Goal: Information Seeking & Learning: Understand process/instructions

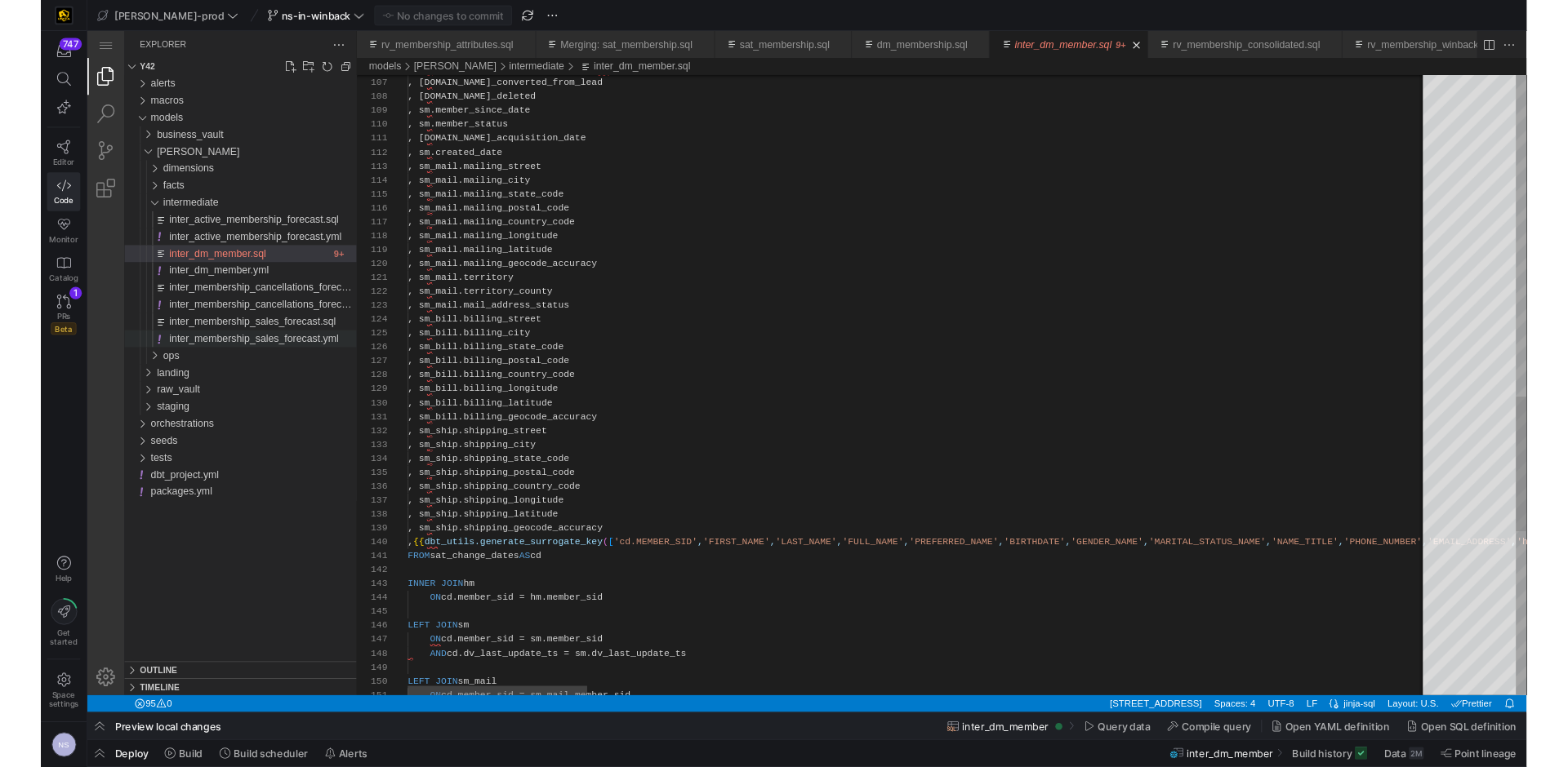
scroll to position [133, 225]
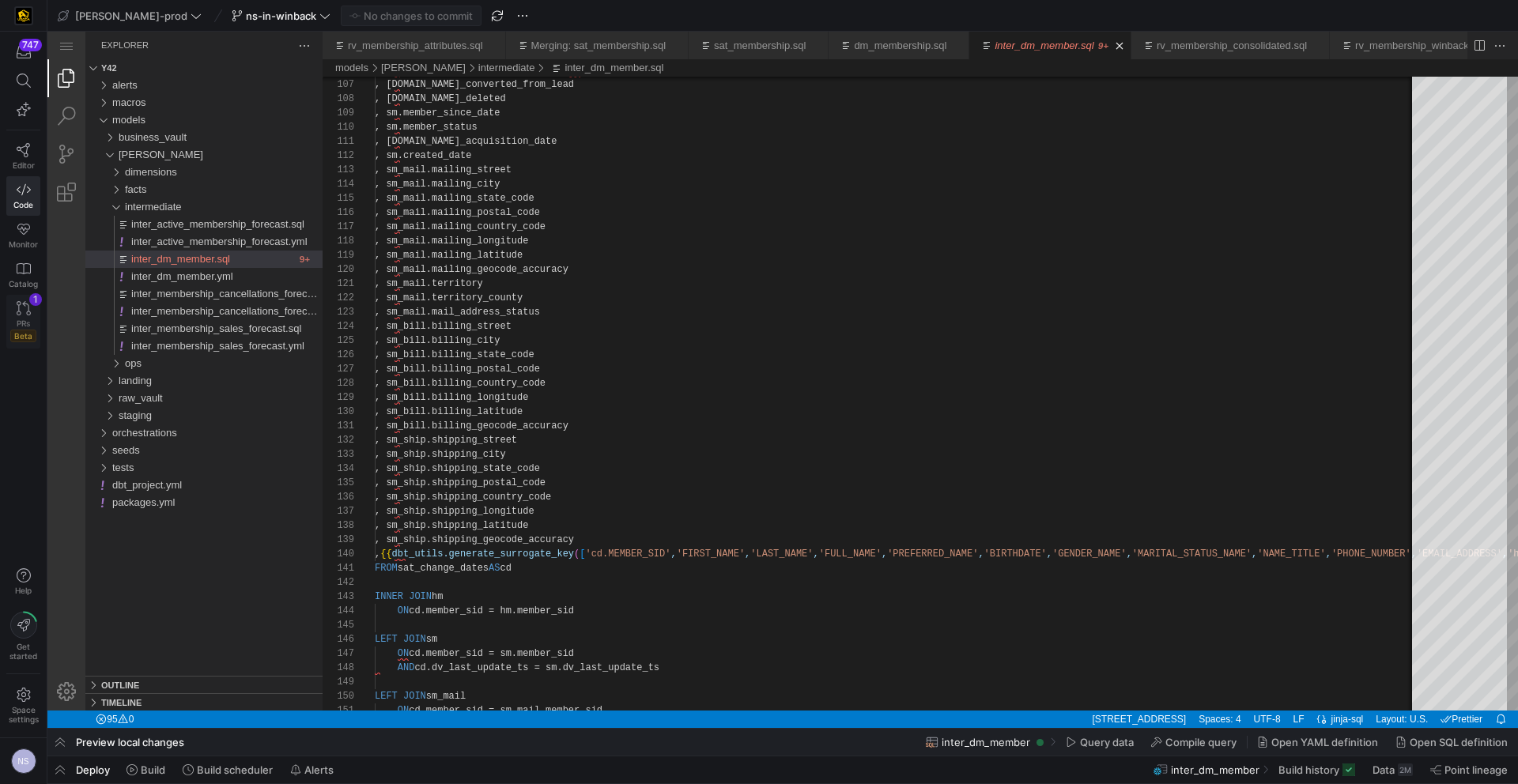
click at [17, 312] on icon at bounding box center [23, 307] width 14 height 14
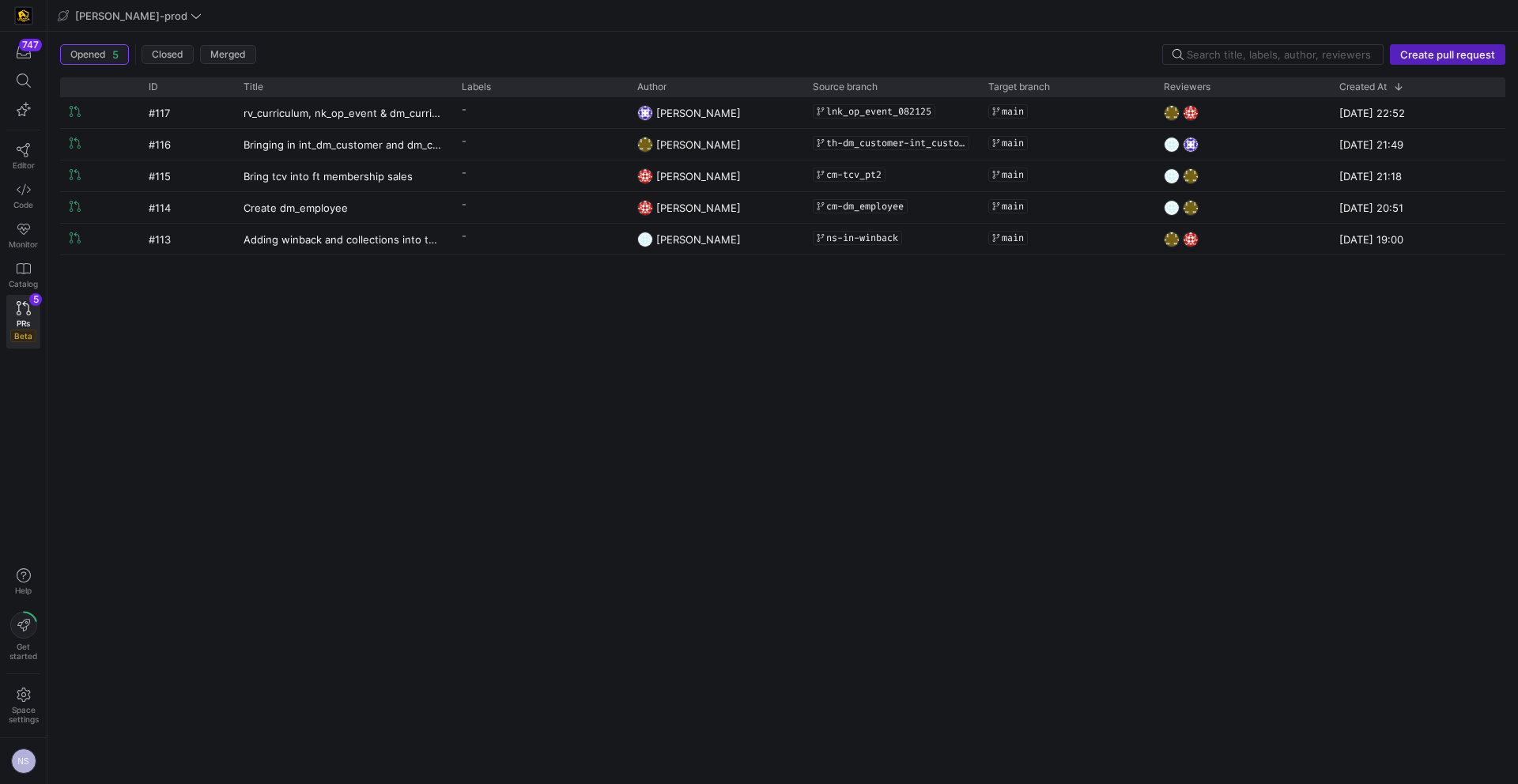
click at [584, 452] on div "#117 rv_curriculum, nk_op_event & dm_curriculum and dm_business updates - [PERS…" at bounding box center [783, 434] width 1445 height 674
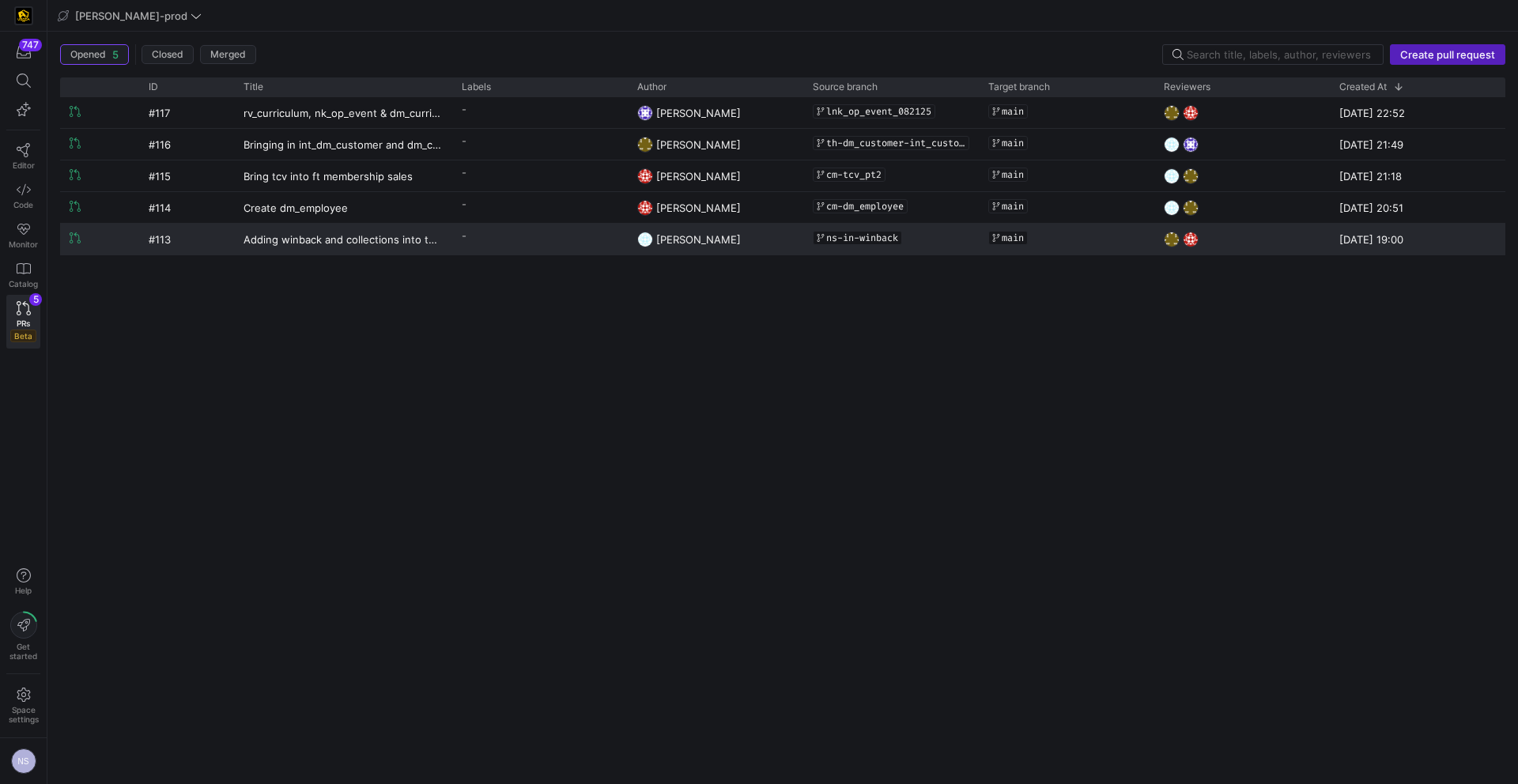
click at [514, 245] on y42-pull-request-list-view-label-cell-renderer "-" at bounding box center [540, 236] width 157 height 23
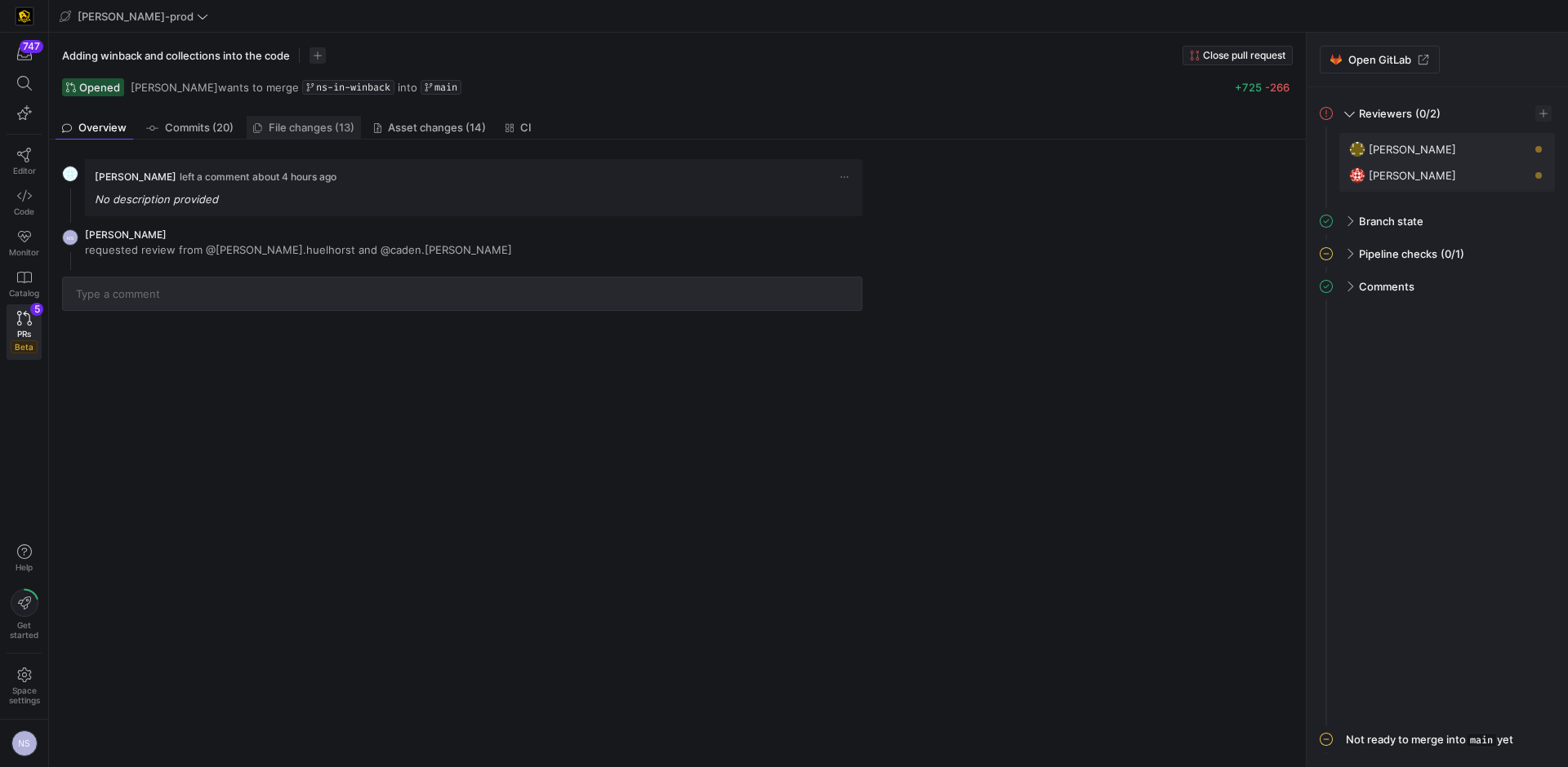
click at [347, 125] on span "File changes (13)" at bounding box center [312, 127] width 86 height 10
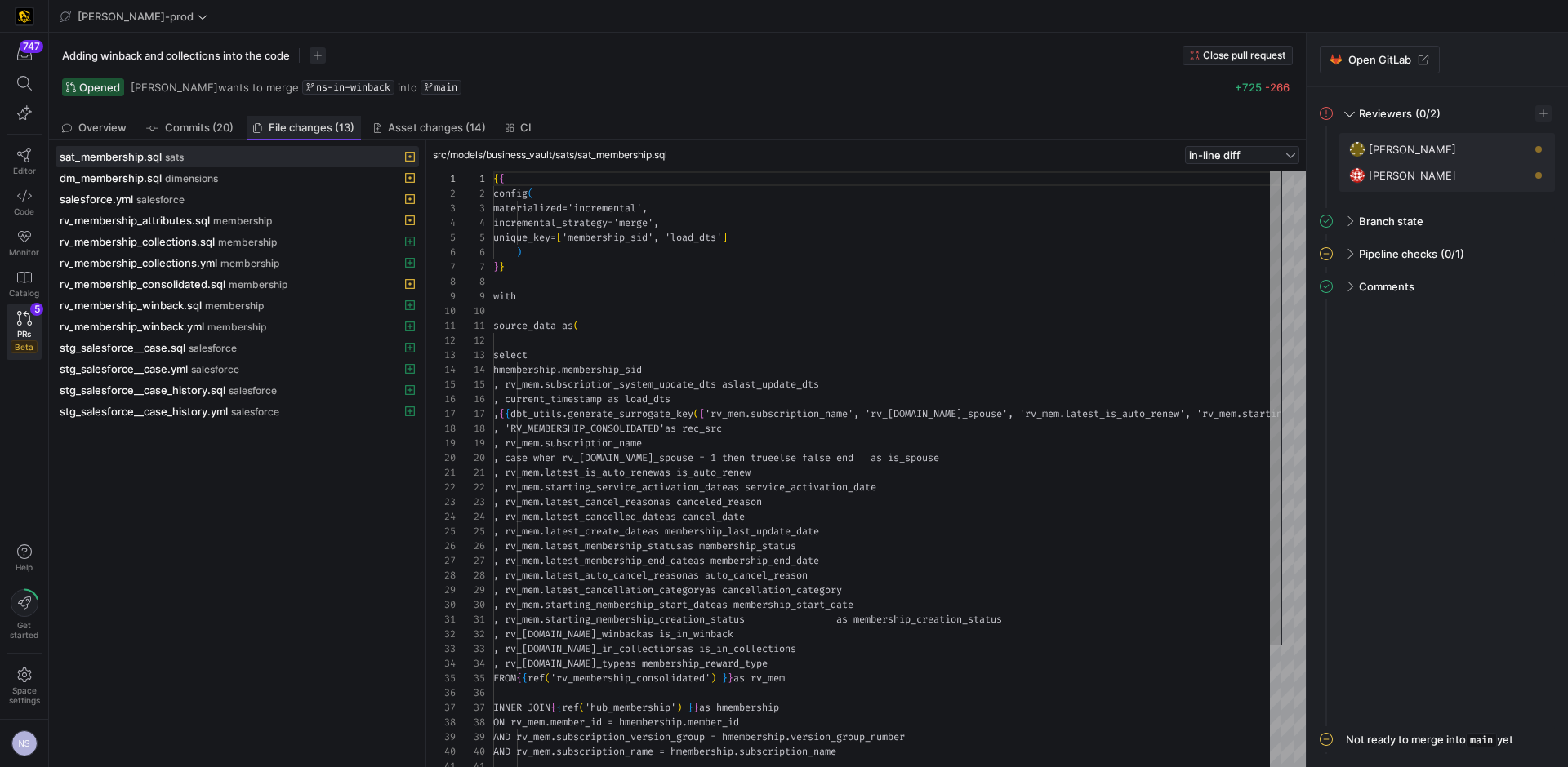
scroll to position [147, 0]
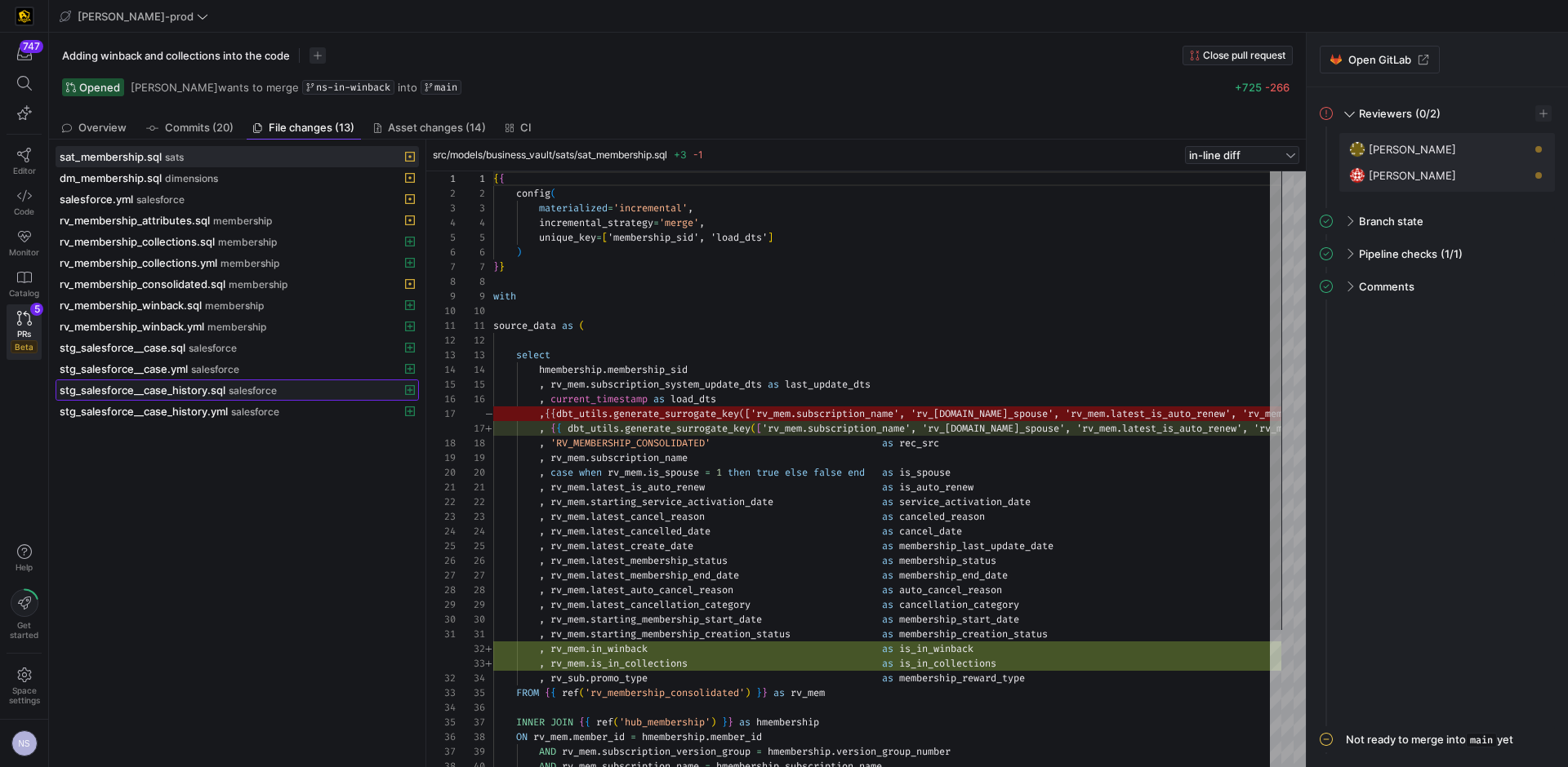
click at [216, 399] on span at bounding box center [237, 390] width 362 height 20
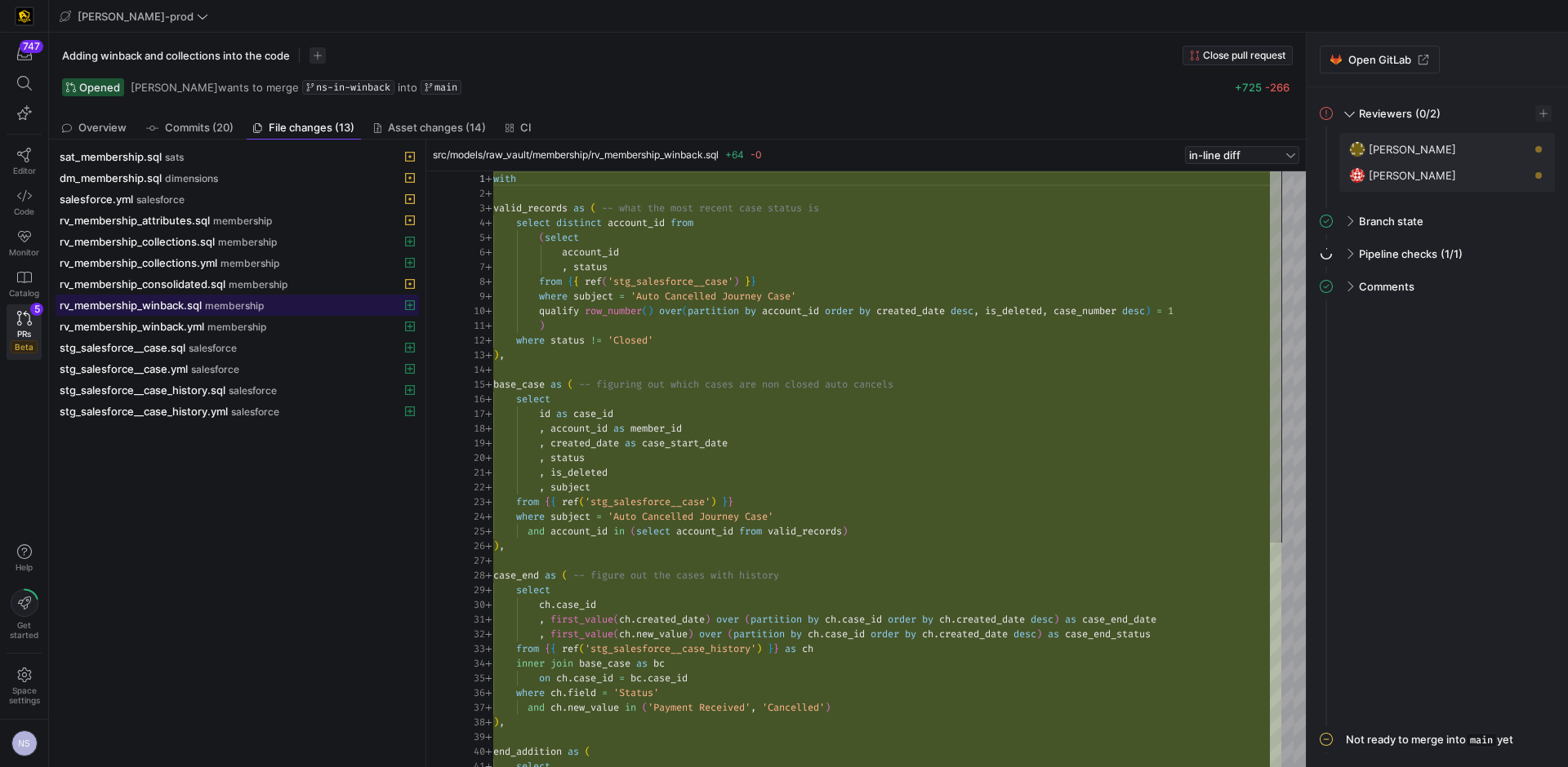
click at [248, 303] on span "membership" at bounding box center [234, 306] width 59 height 11
click at [553, 206] on div "valid_records as ( -- what the most recent case status is select distinct accou…" at bounding box center [887, 649] width 788 height 956
drag, startPoint x: 778, startPoint y: 274, endPoint x: 577, endPoint y: 236, distance: 204.6
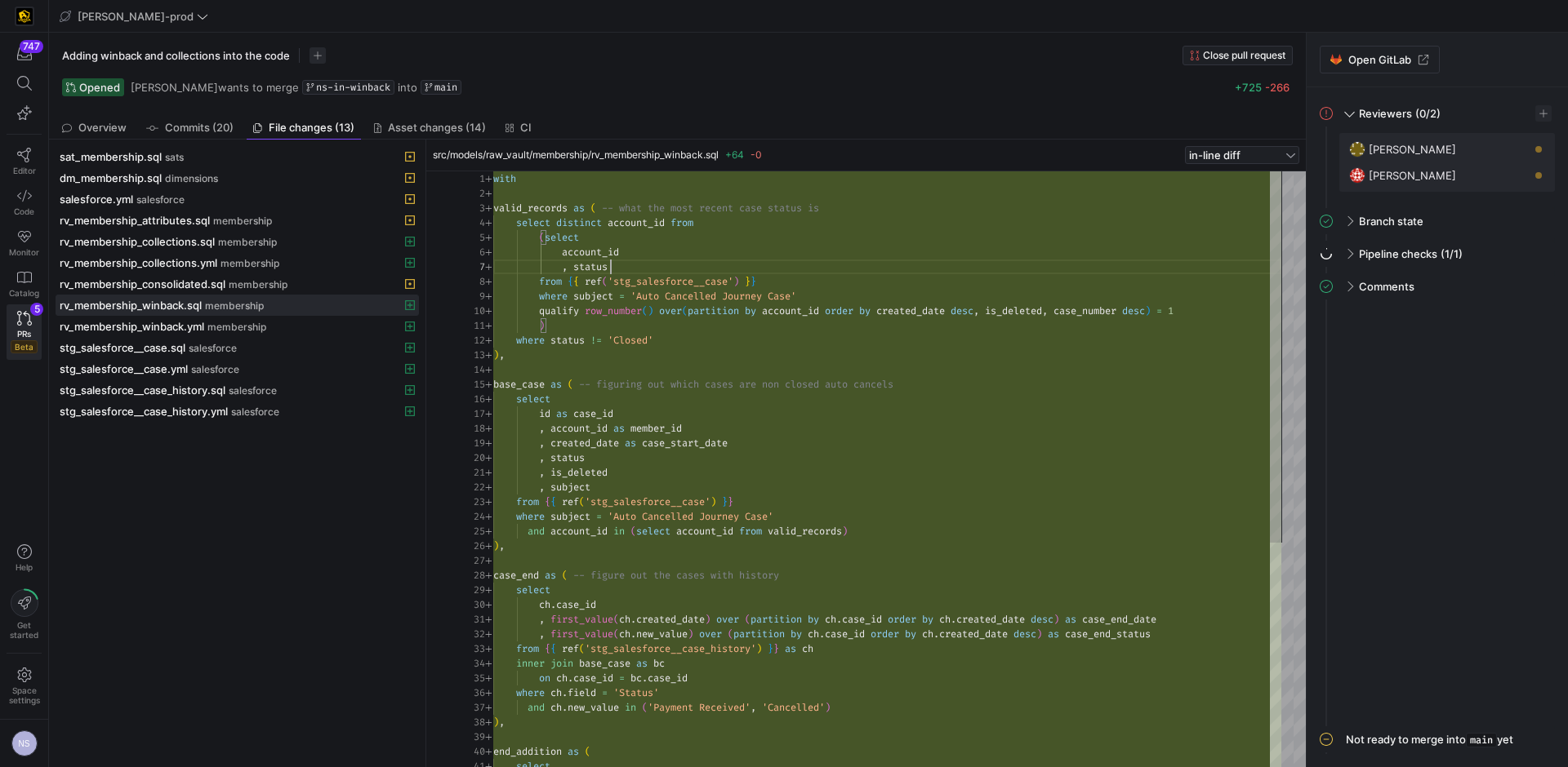
click at [778, 274] on div "valid_records as ( -- what the most recent case status is select distinct accou…" at bounding box center [887, 649] width 788 height 956
click at [582, 250] on div "valid_records as ( -- what the most recent case status is select distinct accou…" at bounding box center [887, 649] width 788 height 956
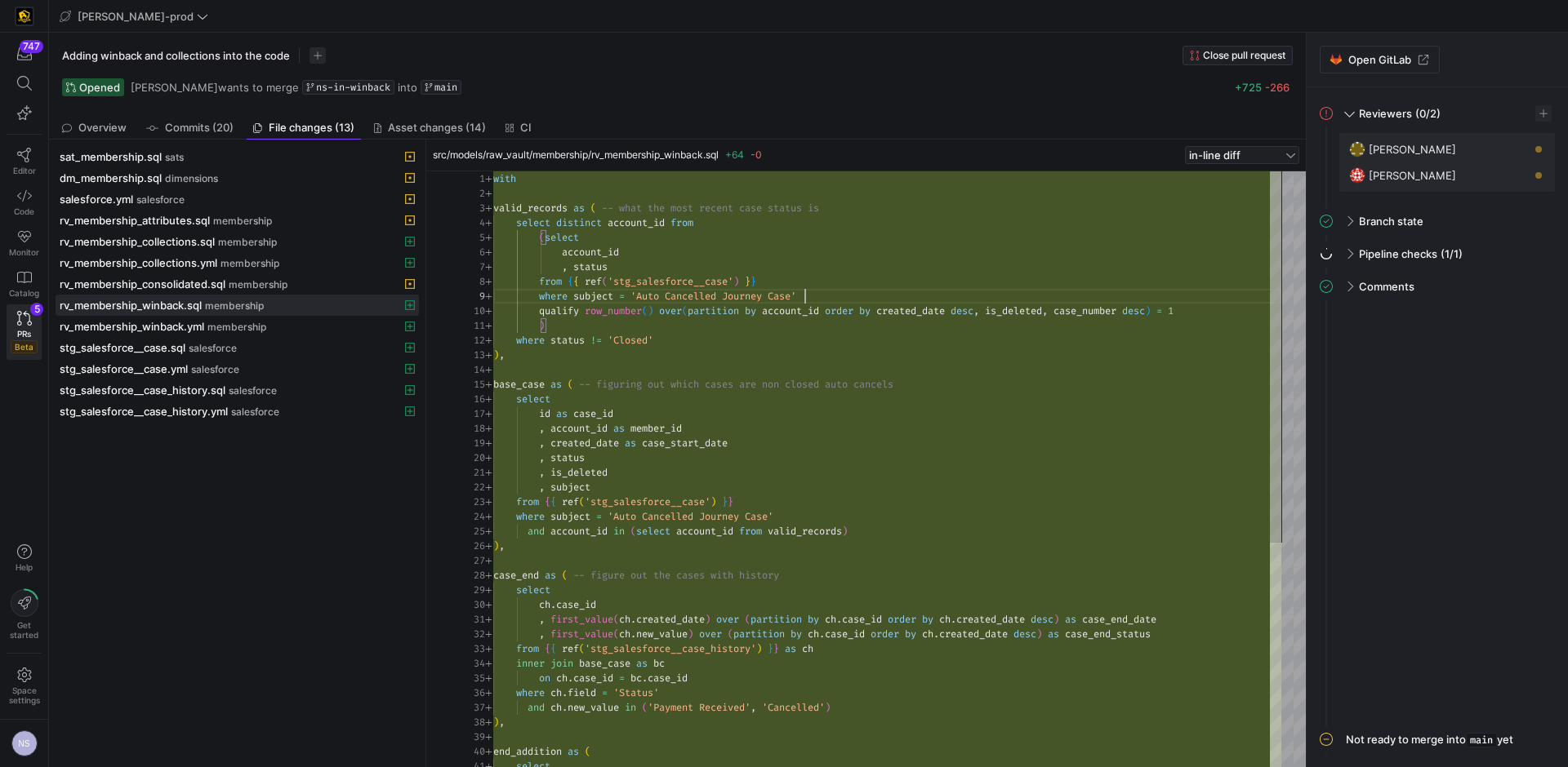
click at [833, 293] on div "valid_records as ( -- what the most recent case status is select distinct accou…" at bounding box center [887, 649] width 788 height 956
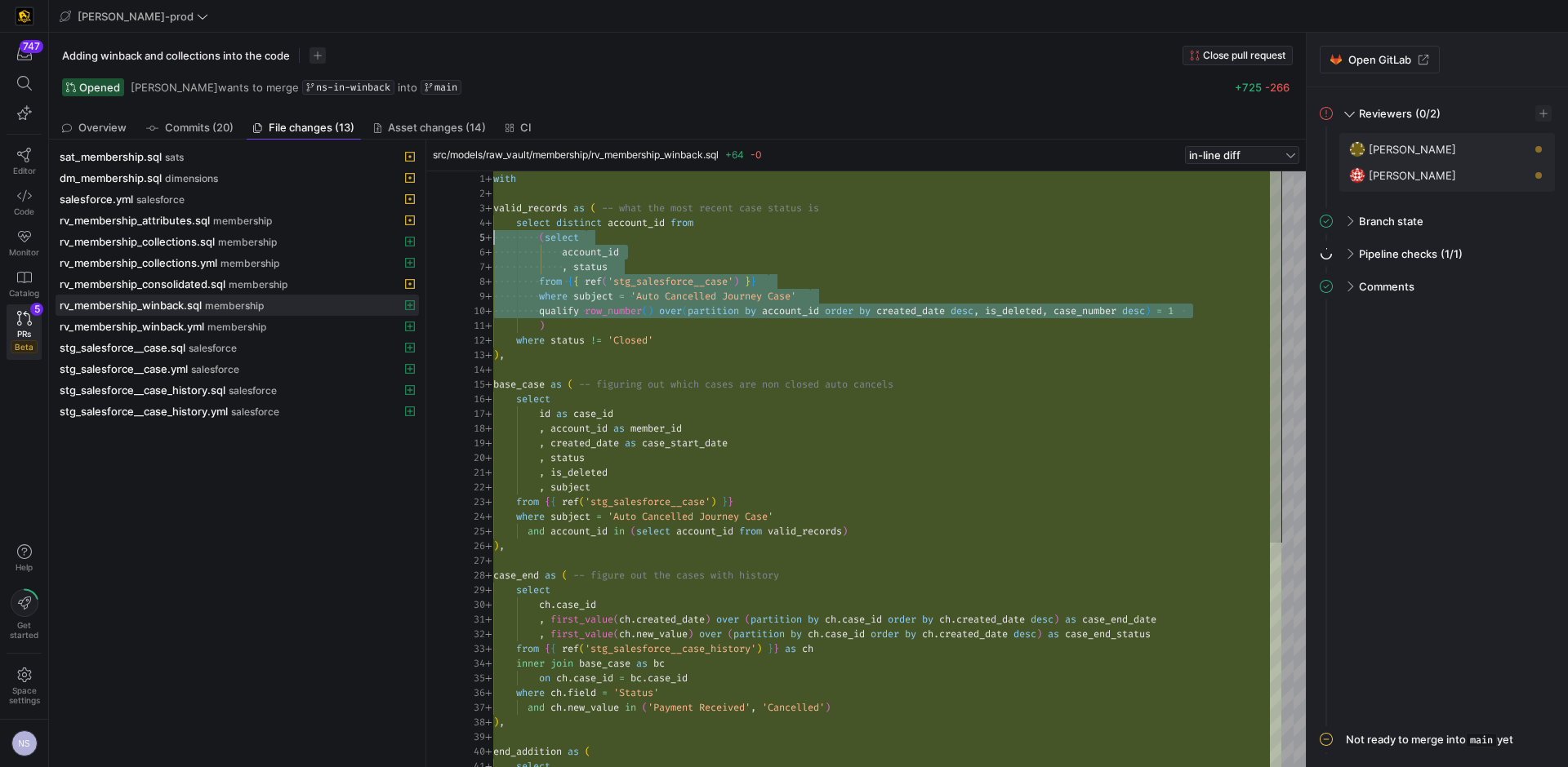
scroll to position [59, 0]
drag, startPoint x: 1228, startPoint y: 306, endPoint x: 425, endPoint y: 244, distance: 805.4
click at [493, 244] on div "valid_records as ( -- what the most recent case status is select distinct accou…" at bounding box center [887, 649] width 788 height 956
click at [742, 340] on div "valid_records as ( -- what the most recent case status is select distinct accou…" at bounding box center [887, 649] width 788 height 956
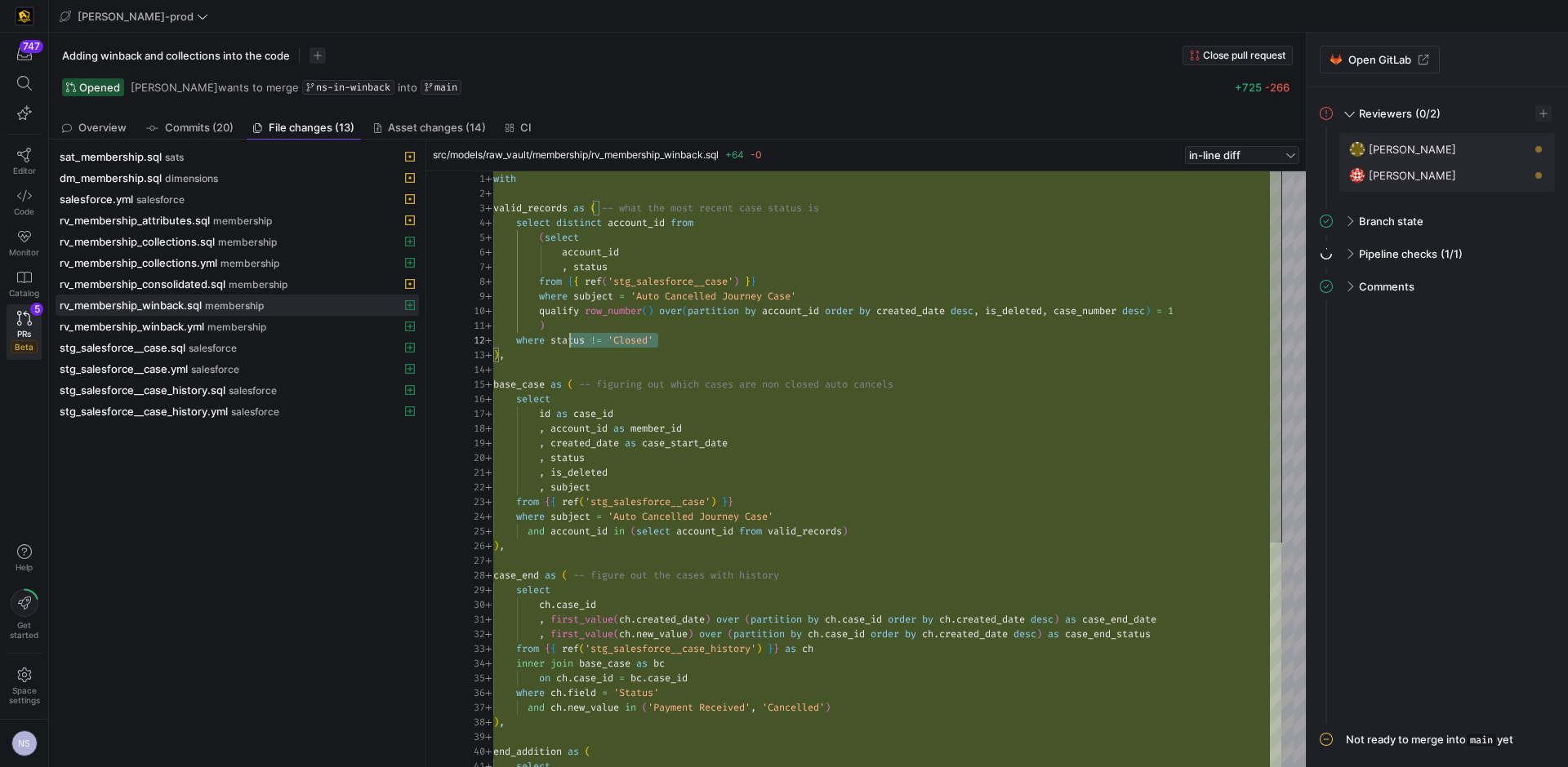
scroll to position [15, 0]
drag, startPoint x: 678, startPoint y: 343, endPoint x: 475, endPoint y: 338, distance: 203.1
click at [493, 338] on div "valid_records as ( -- what the most recent case status is select distinct accou…" at bounding box center [887, 649] width 788 height 956
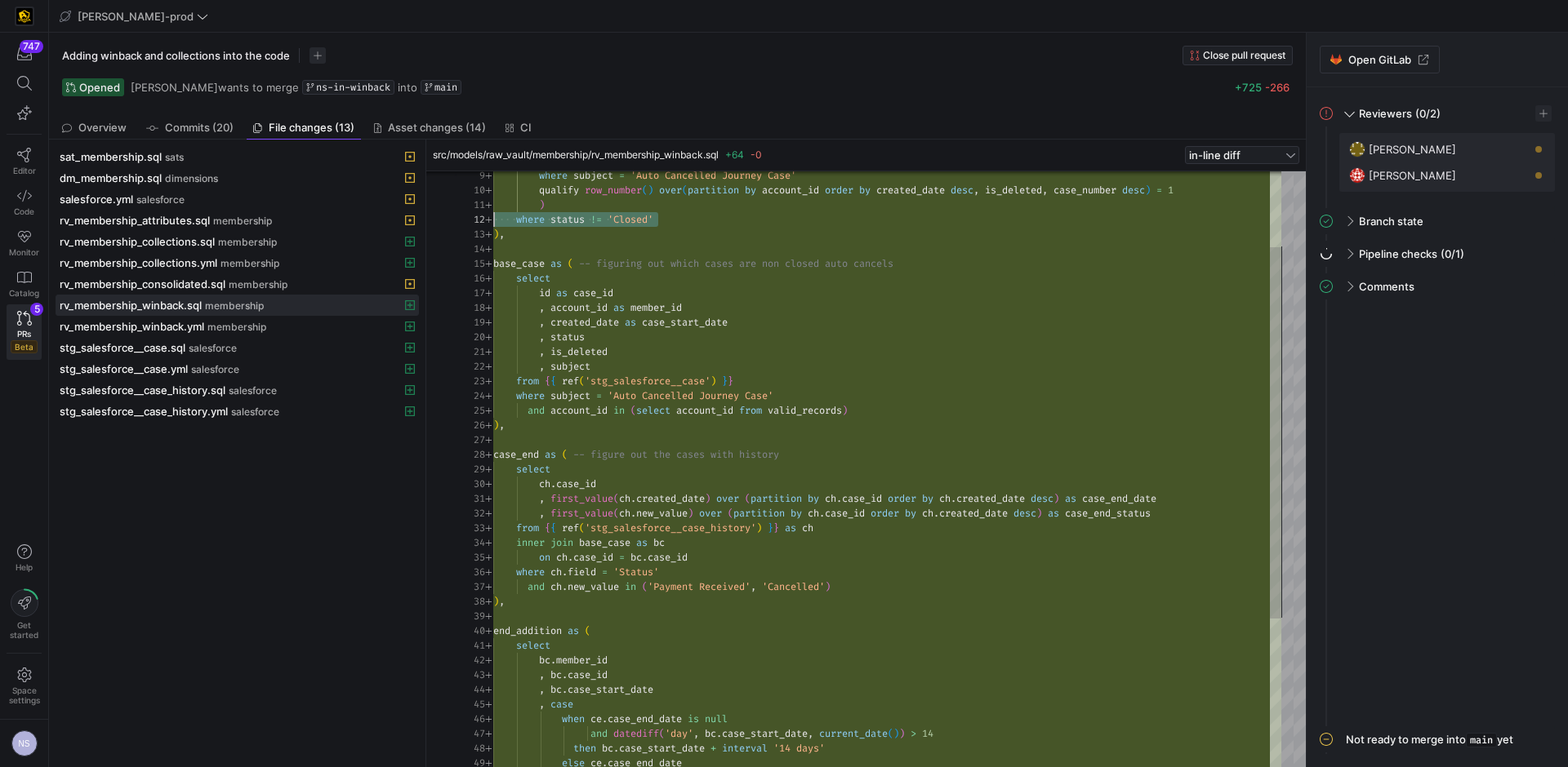
scroll to position [59, 363]
click at [887, 407] on div "where subject = 'Auto Cancelled Journey Case' qualify row_number ( ) over ( par…" at bounding box center [887, 529] width 788 height 956
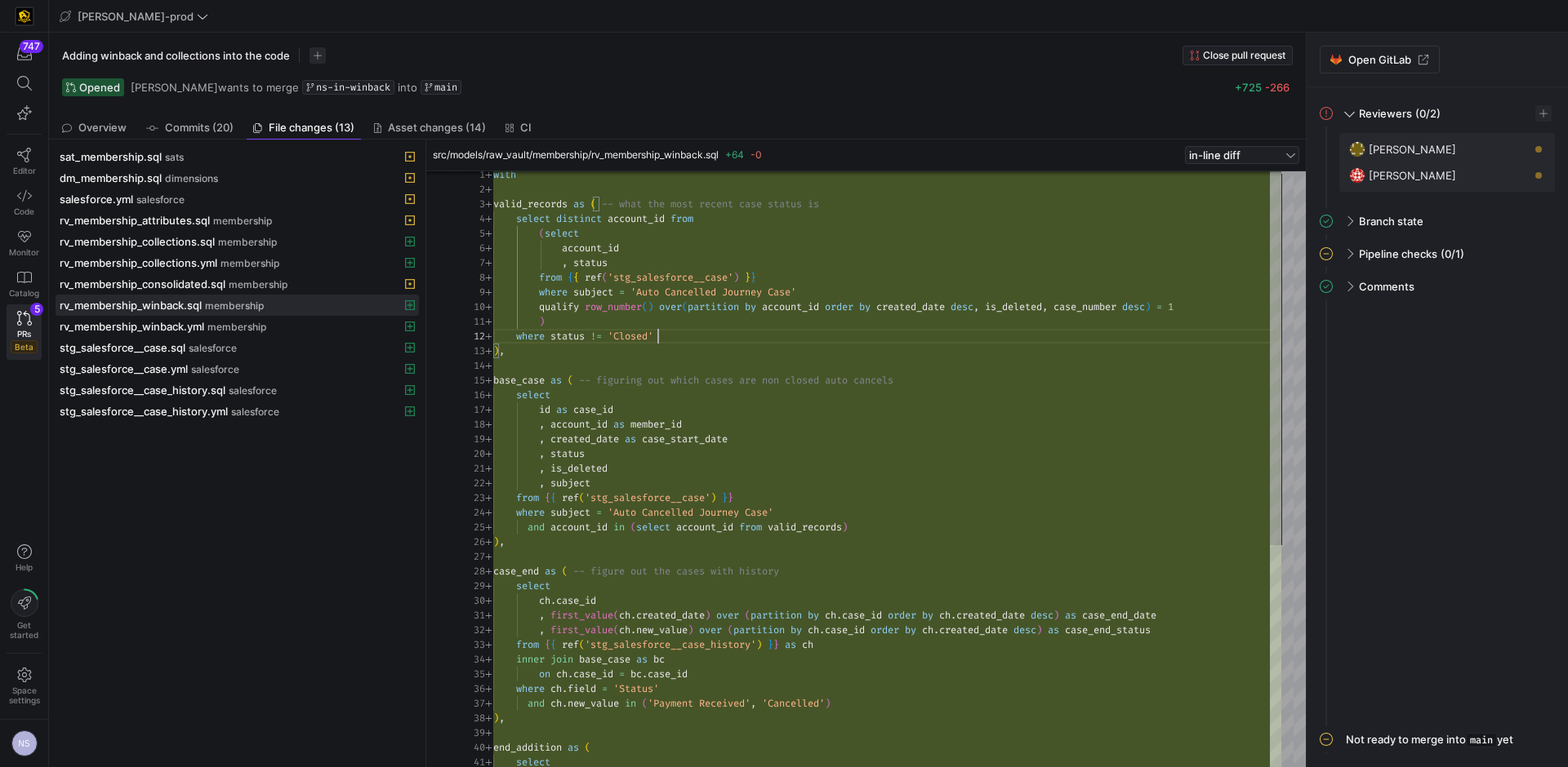
scroll to position [15, 165]
click at [690, 337] on div "where subject = 'Auto Cancelled Journey Case' qualify row_number ( ) over ( par…" at bounding box center [887, 645] width 788 height 956
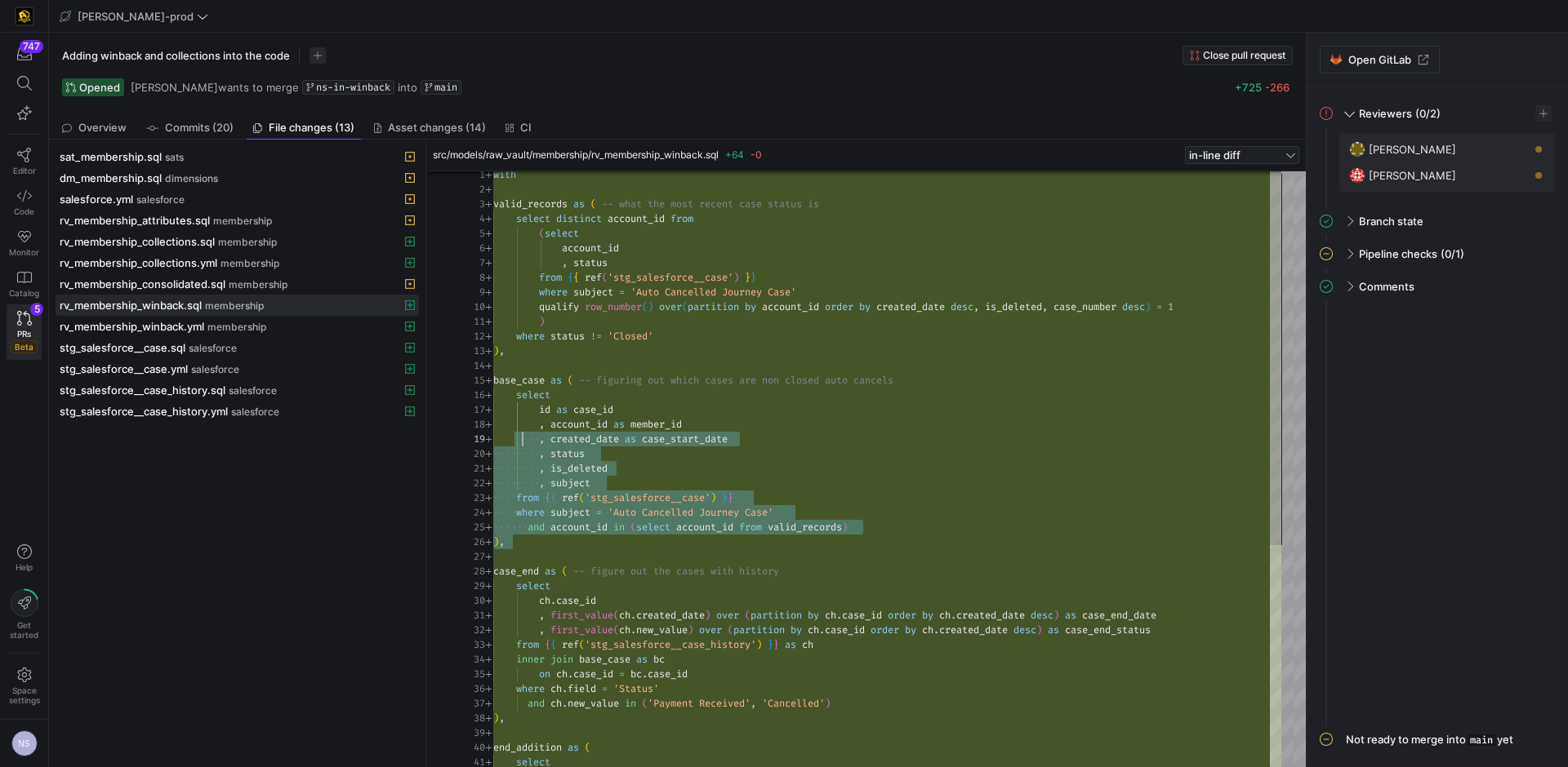
scroll to position [59, 0]
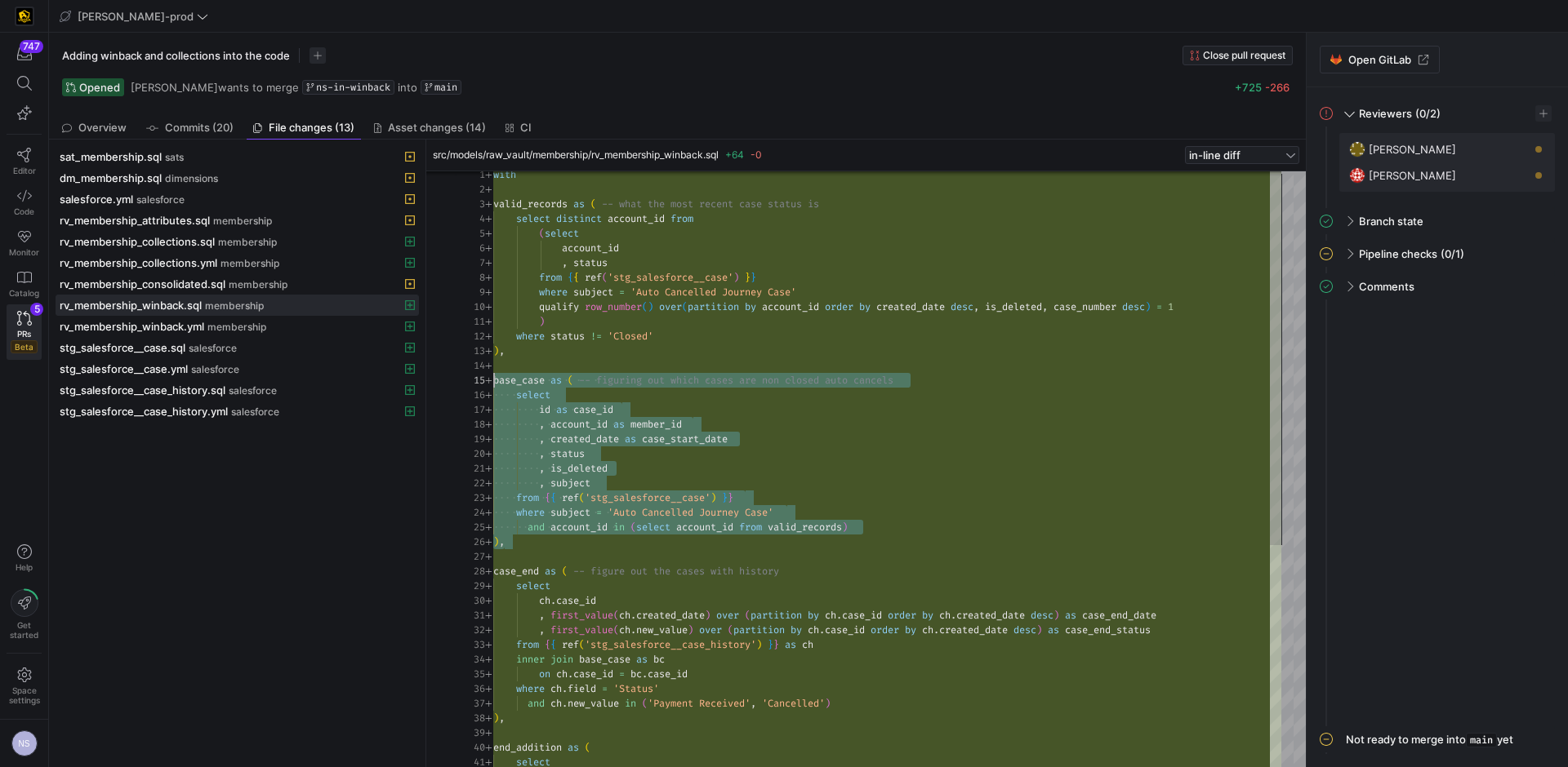
drag, startPoint x: 902, startPoint y: 535, endPoint x: 477, endPoint y: 380, distance: 452.4
click at [493, 380] on div "where subject = 'Auto Cancelled Journey Case' qualify row_number ( ) over ( par…" at bounding box center [887, 645] width 788 height 956
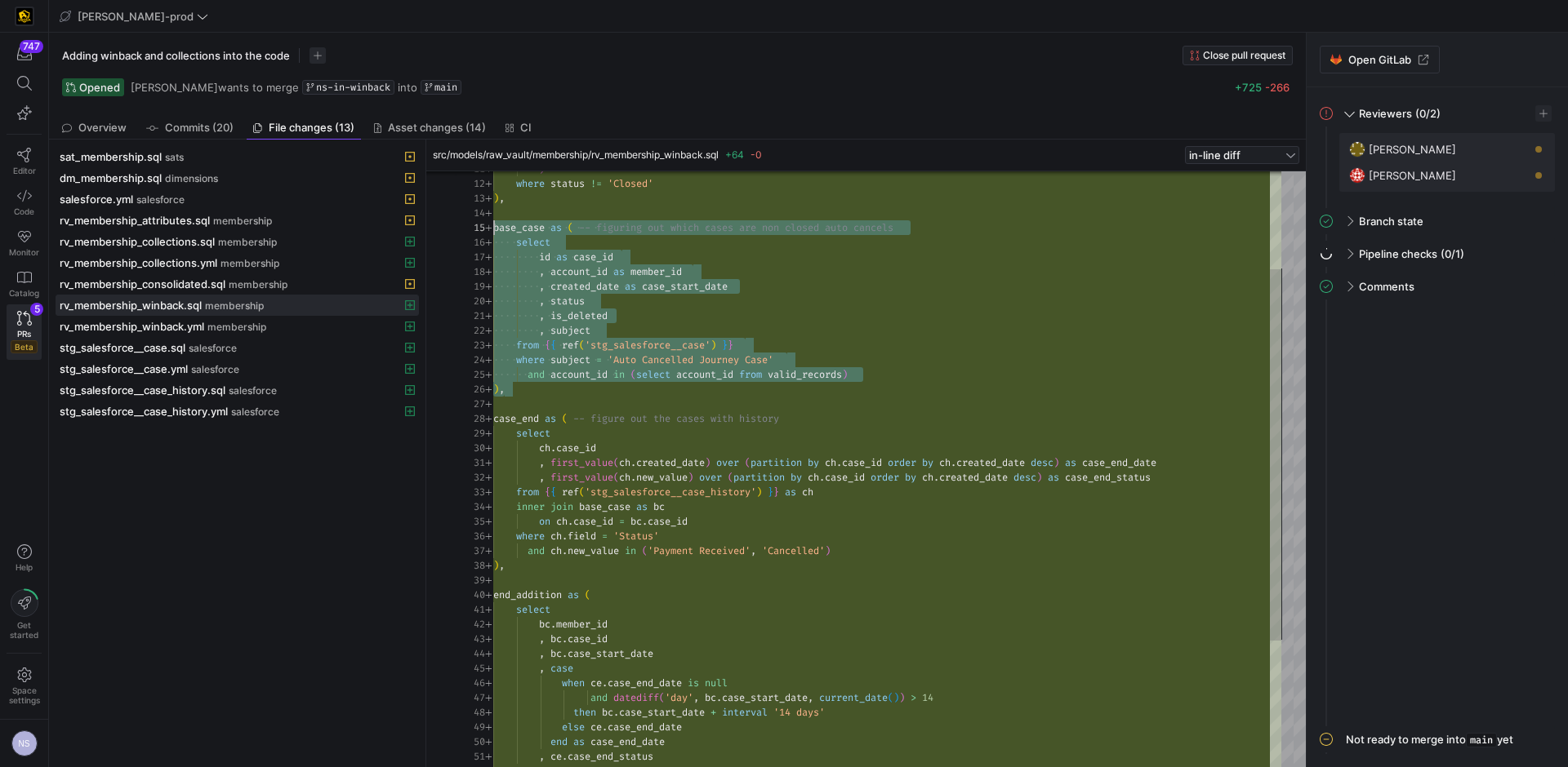
scroll to position [88, 347]
click at [864, 551] on div ") where status != 'Closed' ) , base_case as ( -- figuring out which cases are n…" at bounding box center [887, 492] width 788 height 956
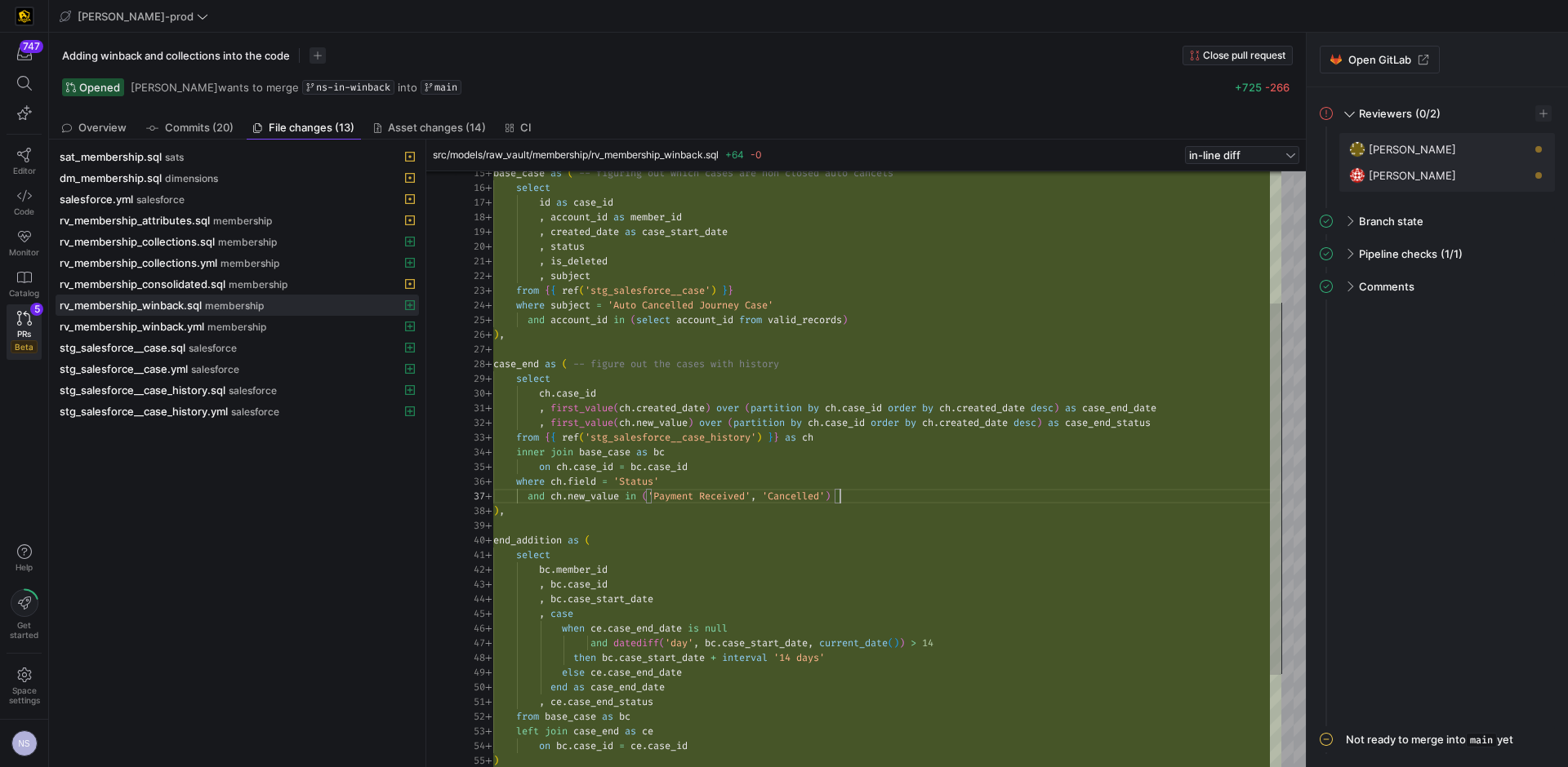
click at [1137, 407] on div "base_case as ( -- figuring out which cases are non closed auto ca ncels select …" at bounding box center [887, 438] width 788 height 956
click at [1128, 424] on div "base_case as ( -- figuring out which cases are non closed auto ca ncels select …" at bounding box center [887, 438] width 788 height 956
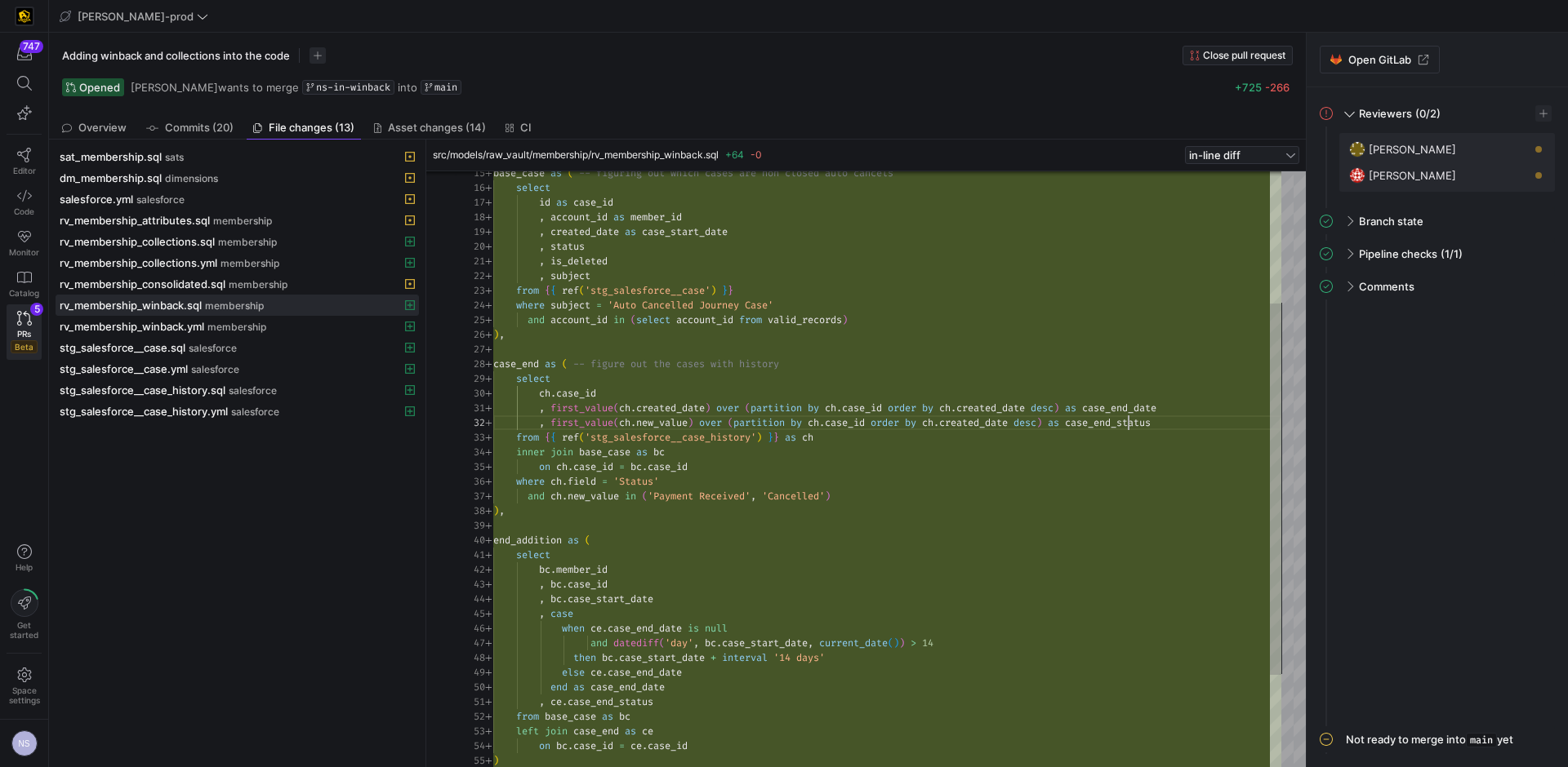
scroll to position [15, 676]
click at [587, 396] on div "base_case as ( -- figuring out which cases are non closed auto ca ncels select …" at bounding box center [887, 438] width 788 height 956
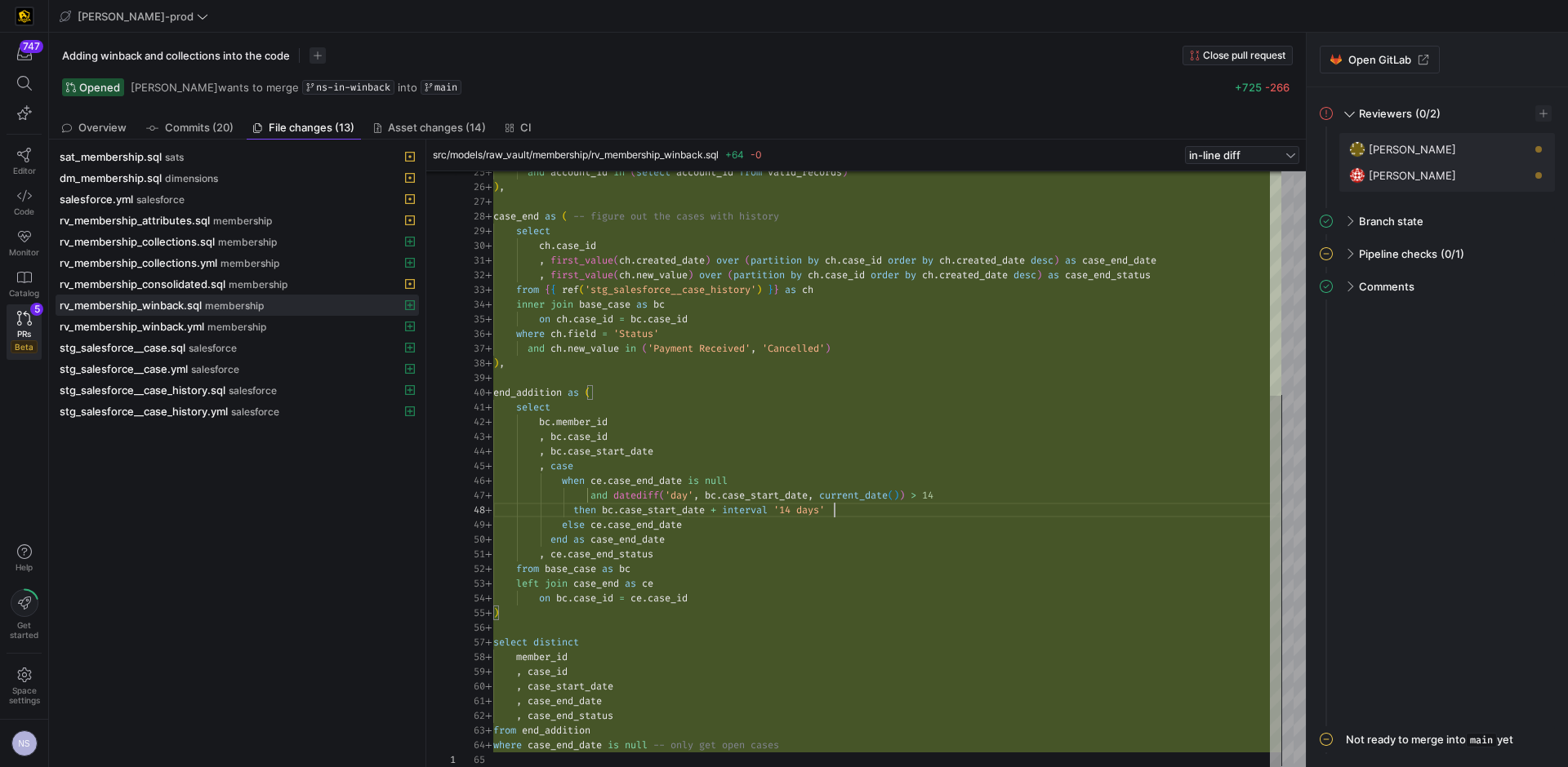
scroll to position [102, 341]
click at [853, 509] on div "and account_id in ( select account_id from valid_records ) ) , case_end as ( --…" at bounding box center [887, 290] width 788 height 956
click at [657, 520] on div "and account_id in ( select account_id from valid_records ) ) , case_end as ( --…" at bounding box center [887, 290] width 788 height 956
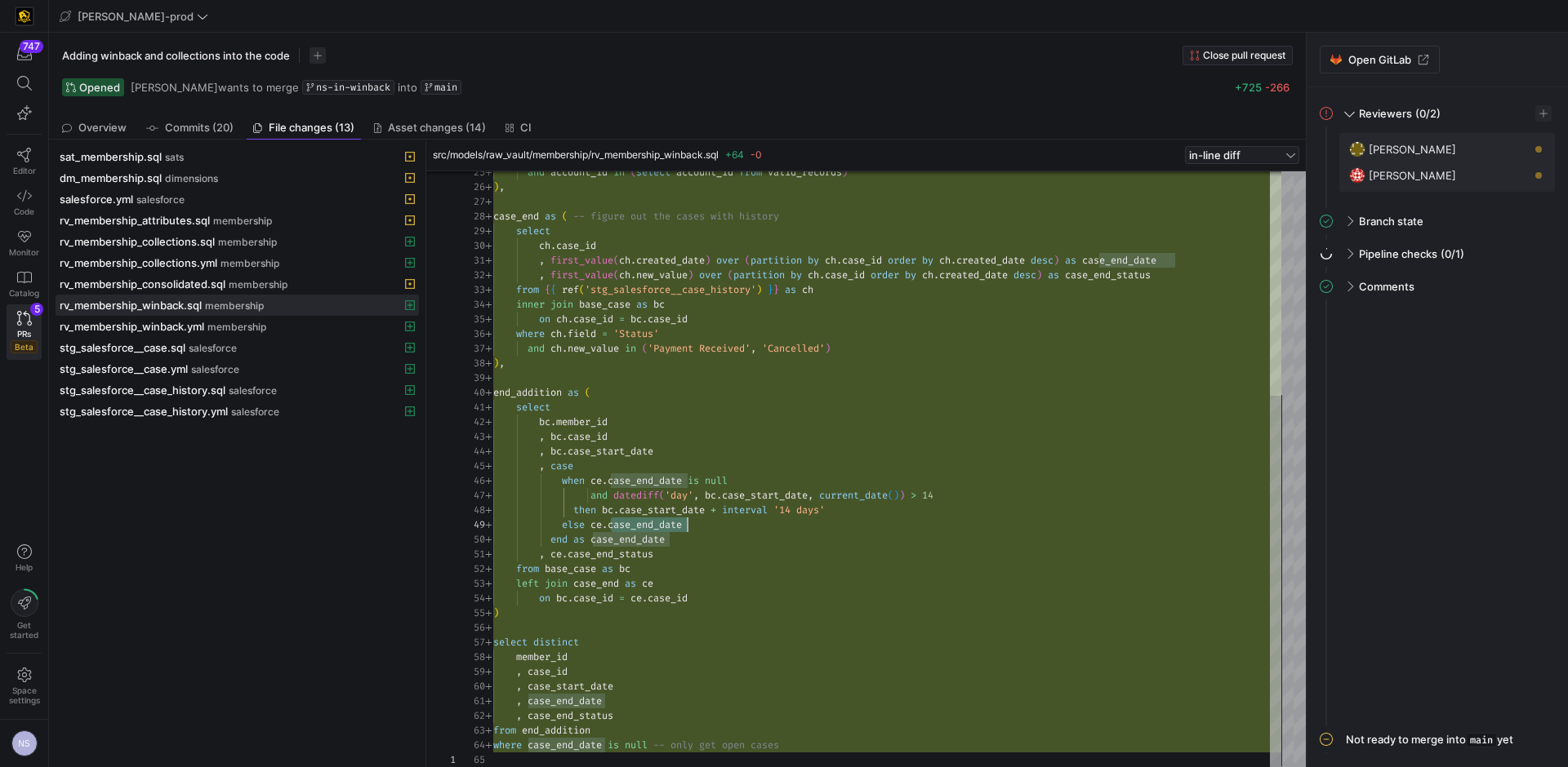
click at [827, 744] on div "and account_id in ( select account_id from valid_records ) ) , case_end as ( --…" at bounding box center [887, 290] width 788 height 956
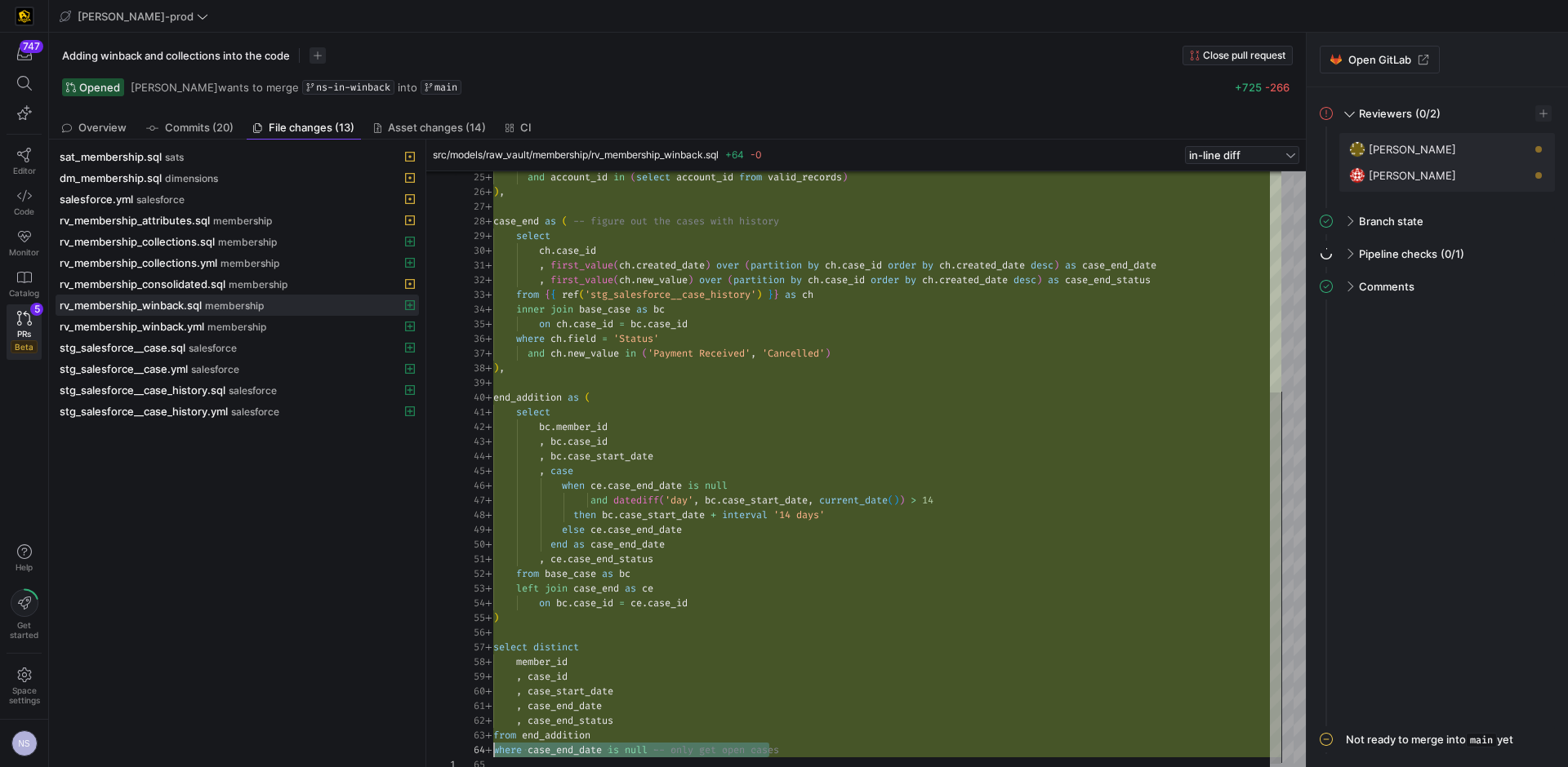
drag, startPoint x: 766, startPoint y: 745, endPoint x: 465, endPoint y: 746, distance: 301.0
click at [493, 746] on div "and account_id in ( select account_id from valid_records ) ) , case_end as ( --…" at bounding box center [887, 295] width 788 height 956
type textarea ", [DOMAIN_NAME]_end_status from base_case as bc left join case_end as ce on [DO…"
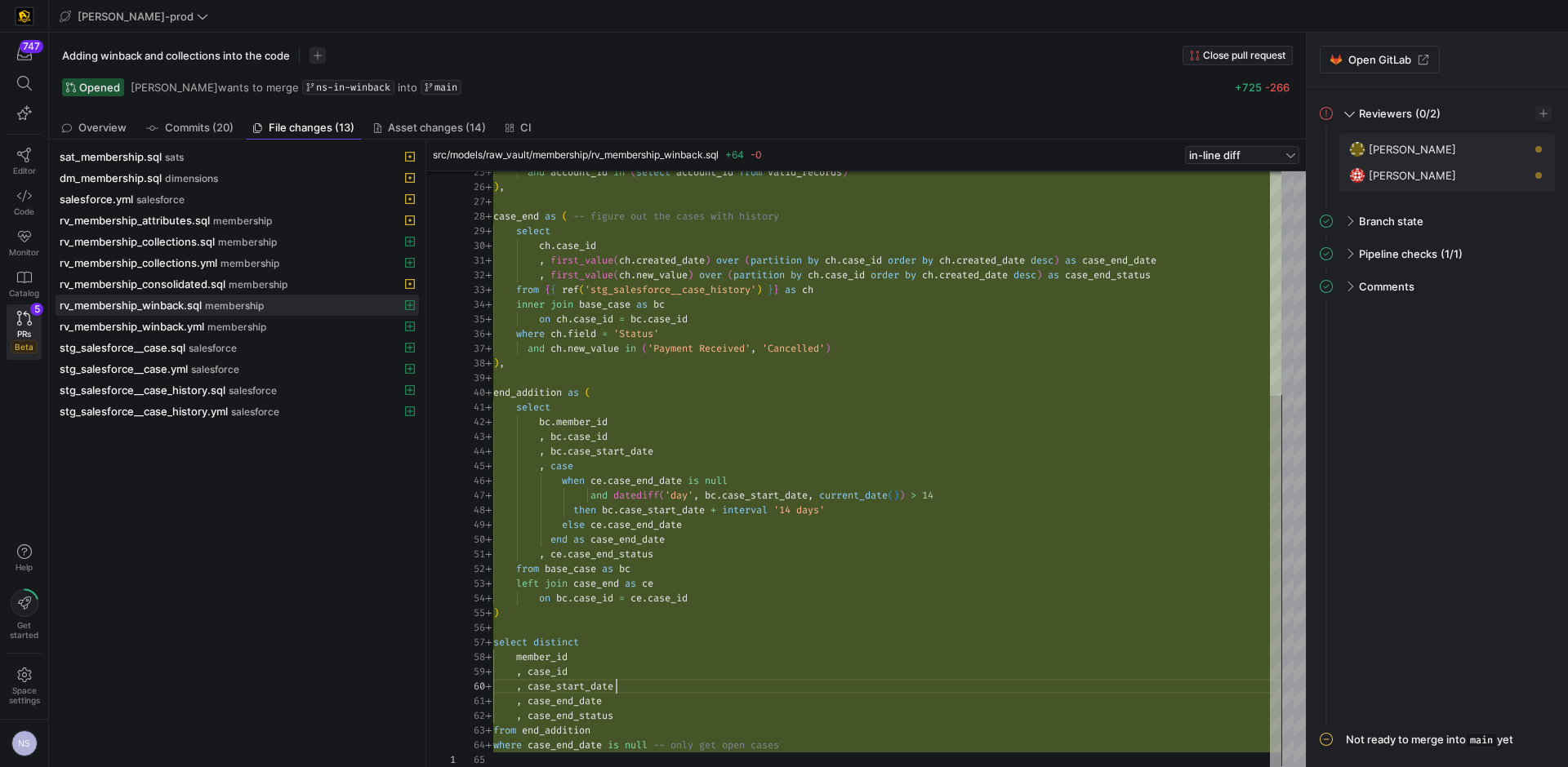
click at [703, 684] on div "and account_id in ( select account_id from valid_records ) ) , case_end as ( --…" at bounding box center [887, 290] width 788 height 956
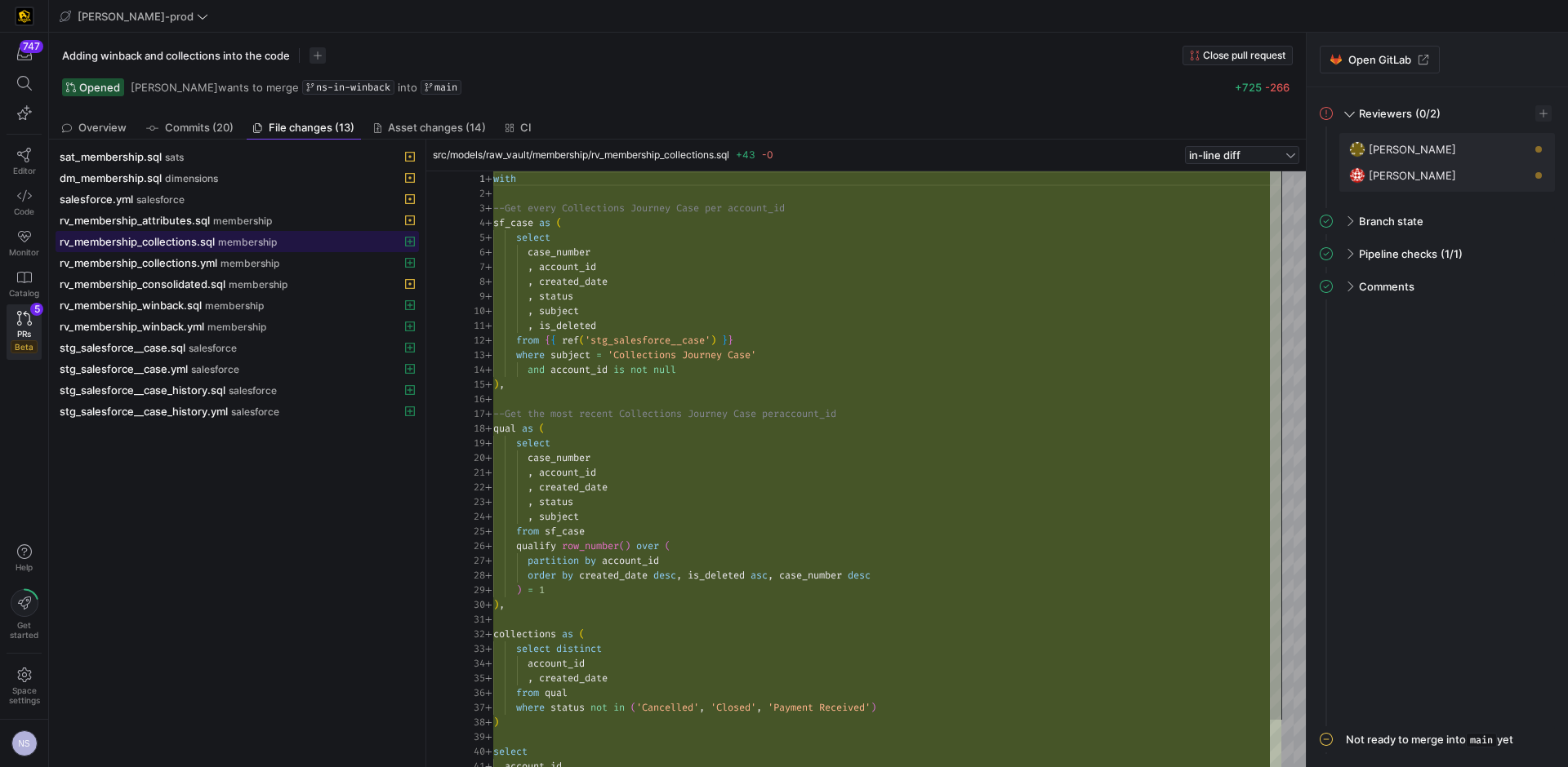
click at [195, 238] on span "rv_membership_collections.sql" at bounding box center [137, 241] width 155 height 13
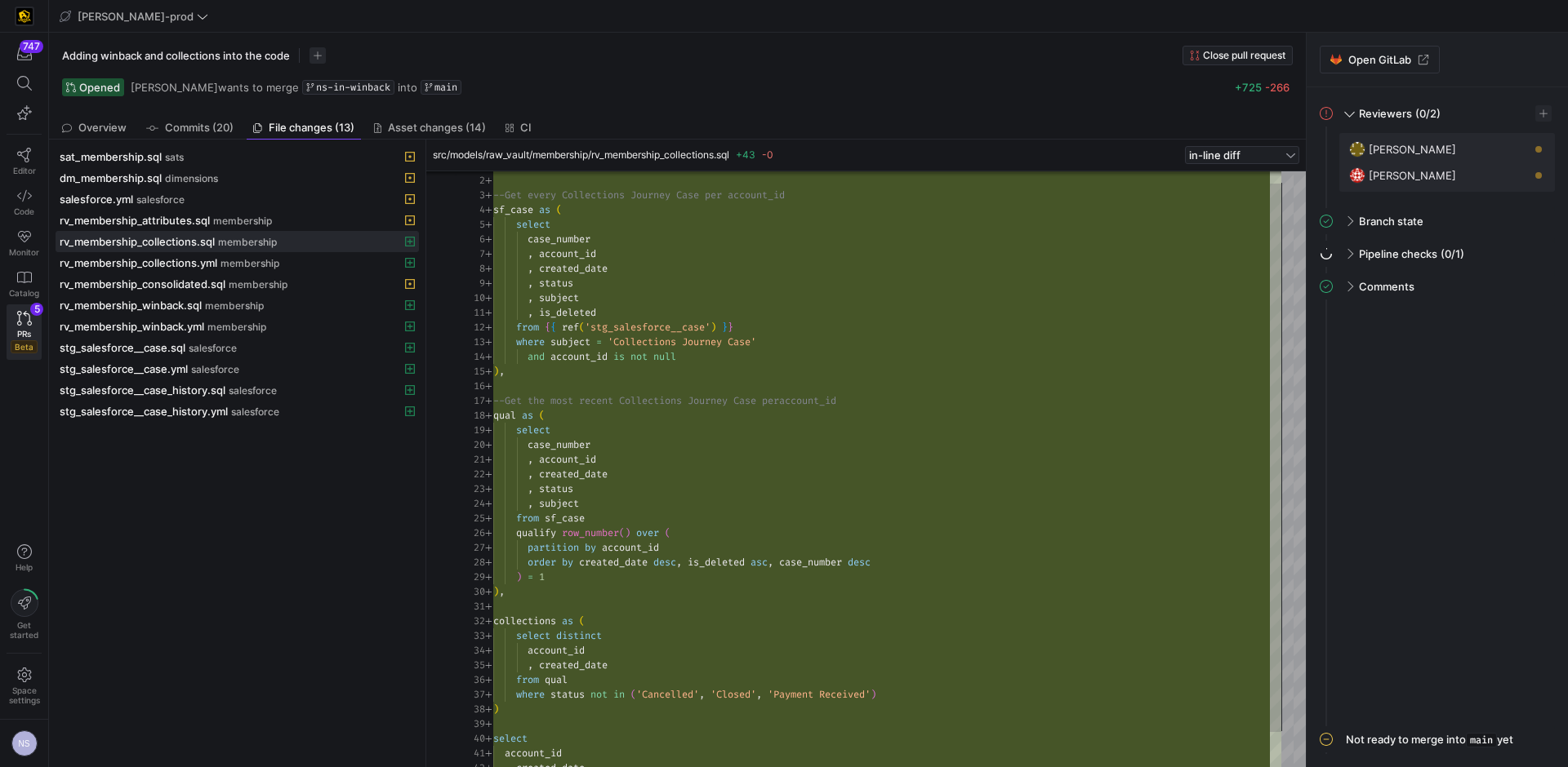
scroll to position [44, 188]
click at [1069, 357] on div "with --Get every Collections Journey Case per account_i d sf_case as ( select c…" at bounding box center [887, 481] width 788 height 646
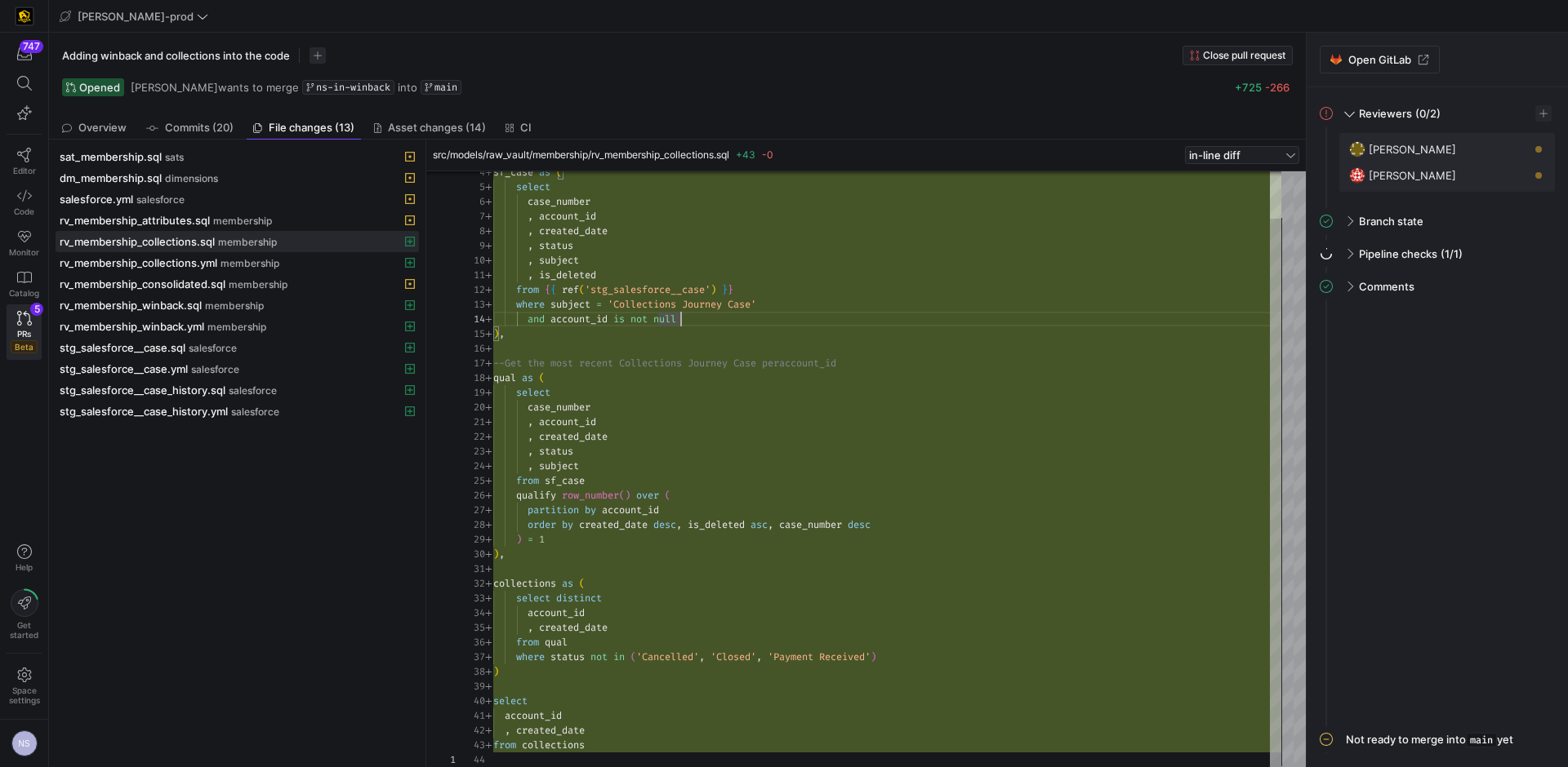
type textarea "collections as ( select distinct account_id , created_date from qual where stat…"
click at [934, 641] on div "sf_case as ( select case_number , account_id , created_date , status , subject …" at bounding box center [887, 443] width 788 height 646
click at [931, 659] on div "sf_case as ( select case_number , account_id , created_date , status , subject …" at bounding box center [887, 443] width 788 height 646
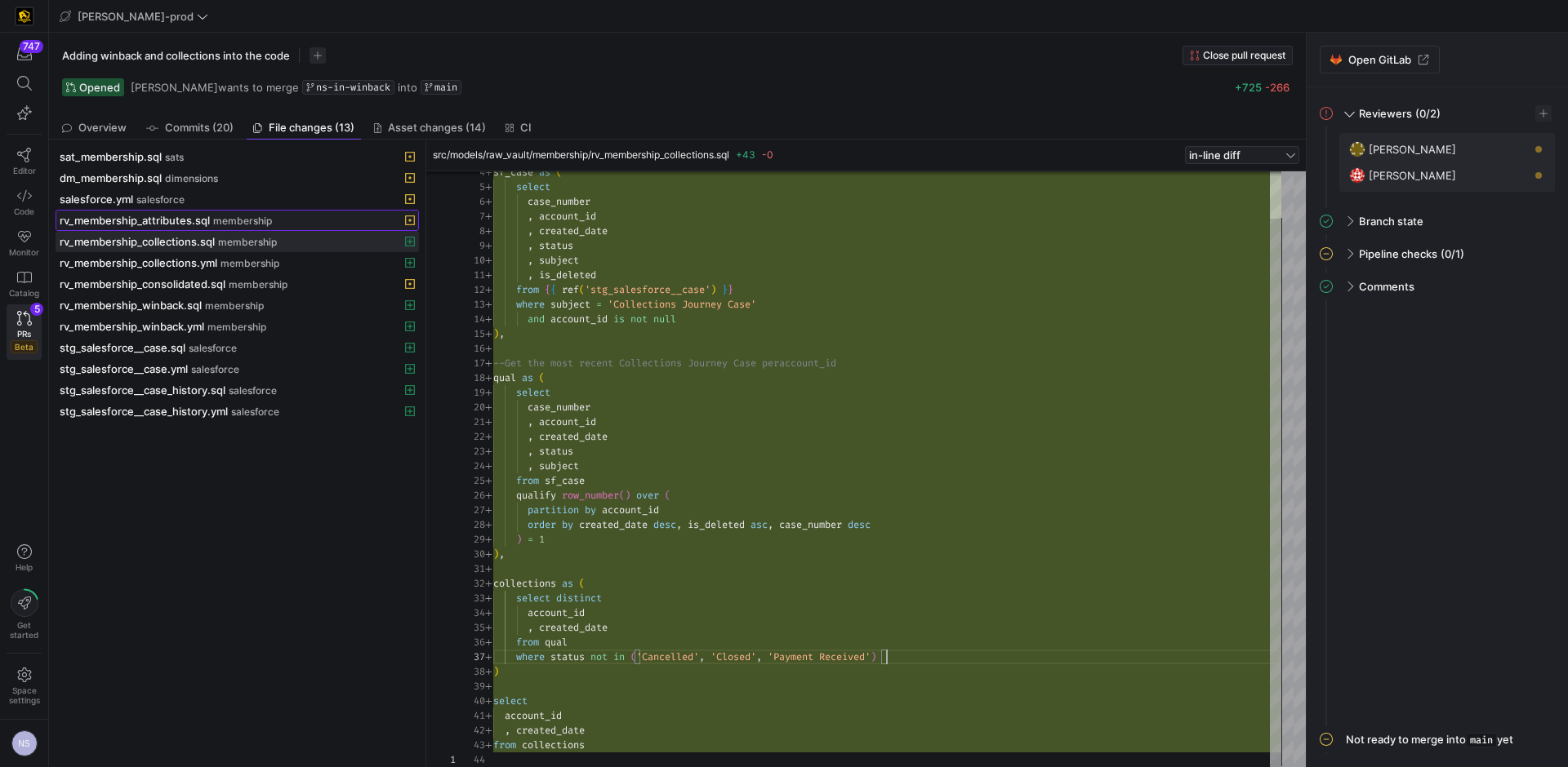
click at [239, 223] on span "membership" at bounding box center [243, 220] width 59 height 11
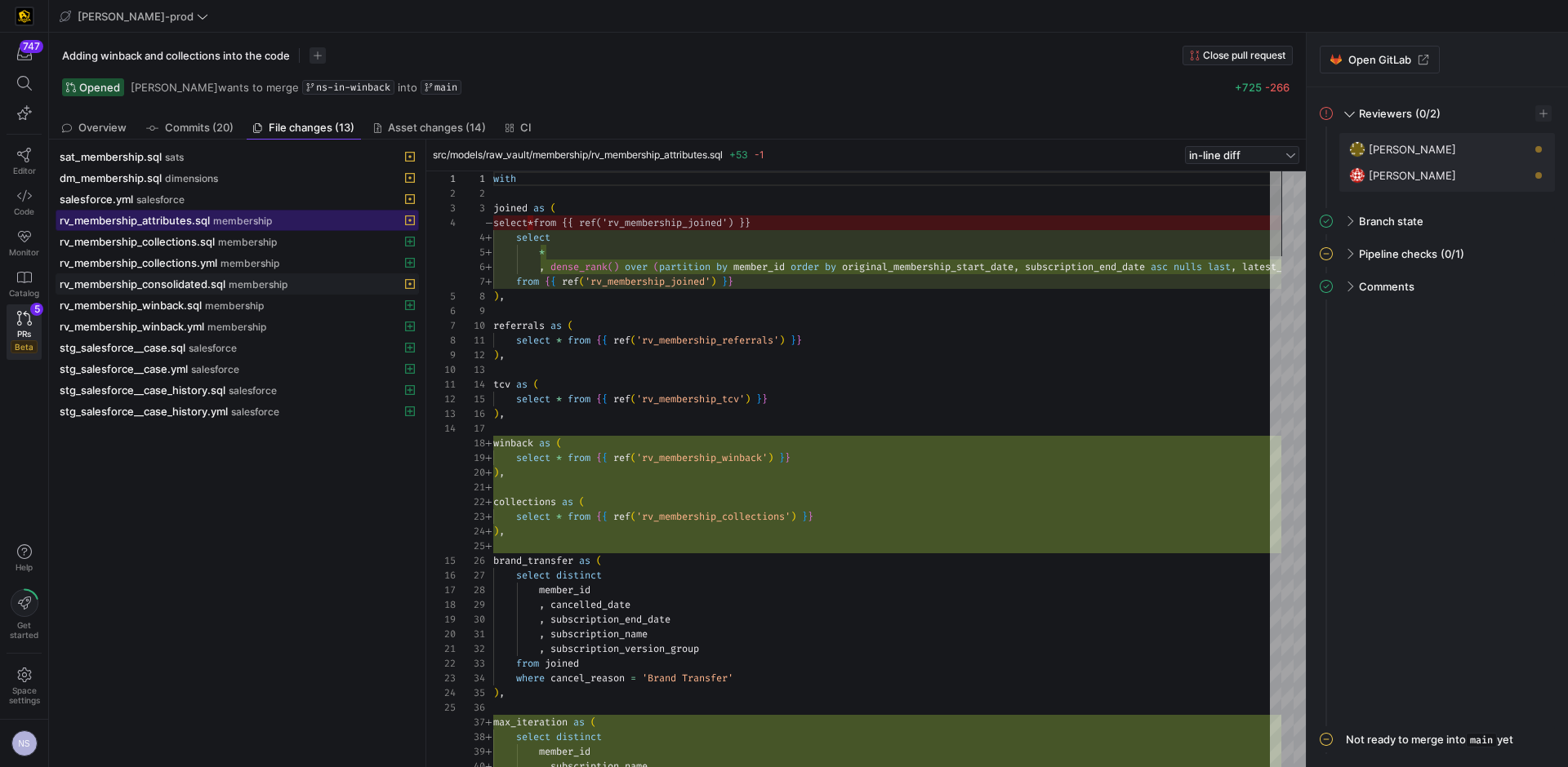
scroll to position [147, 0]
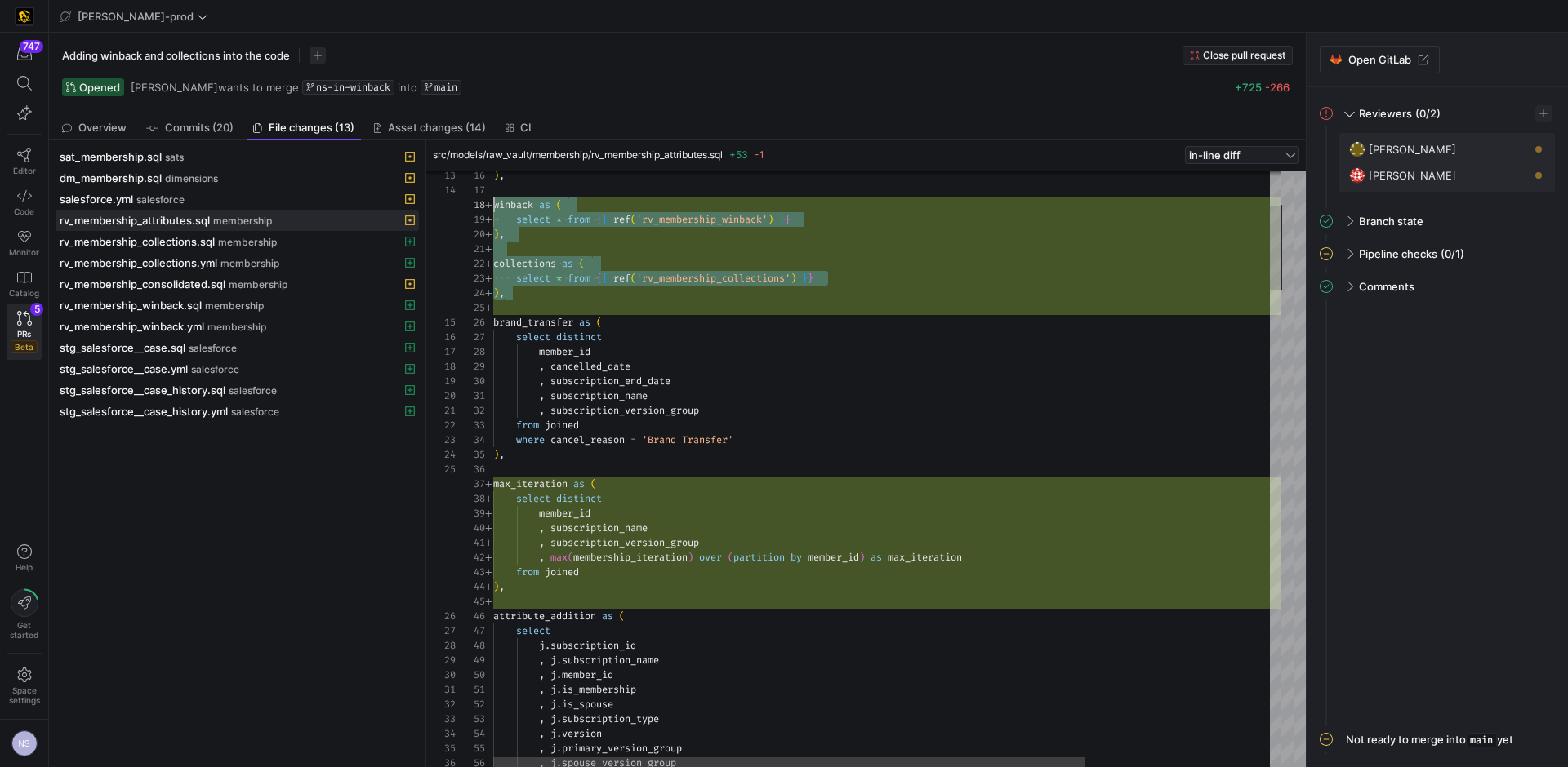
scroll to position [102, 0]
drag, startPoint x: 526, startPoint y: 289, endPoint x: 489, endPoint y: 205, distance: 91.8
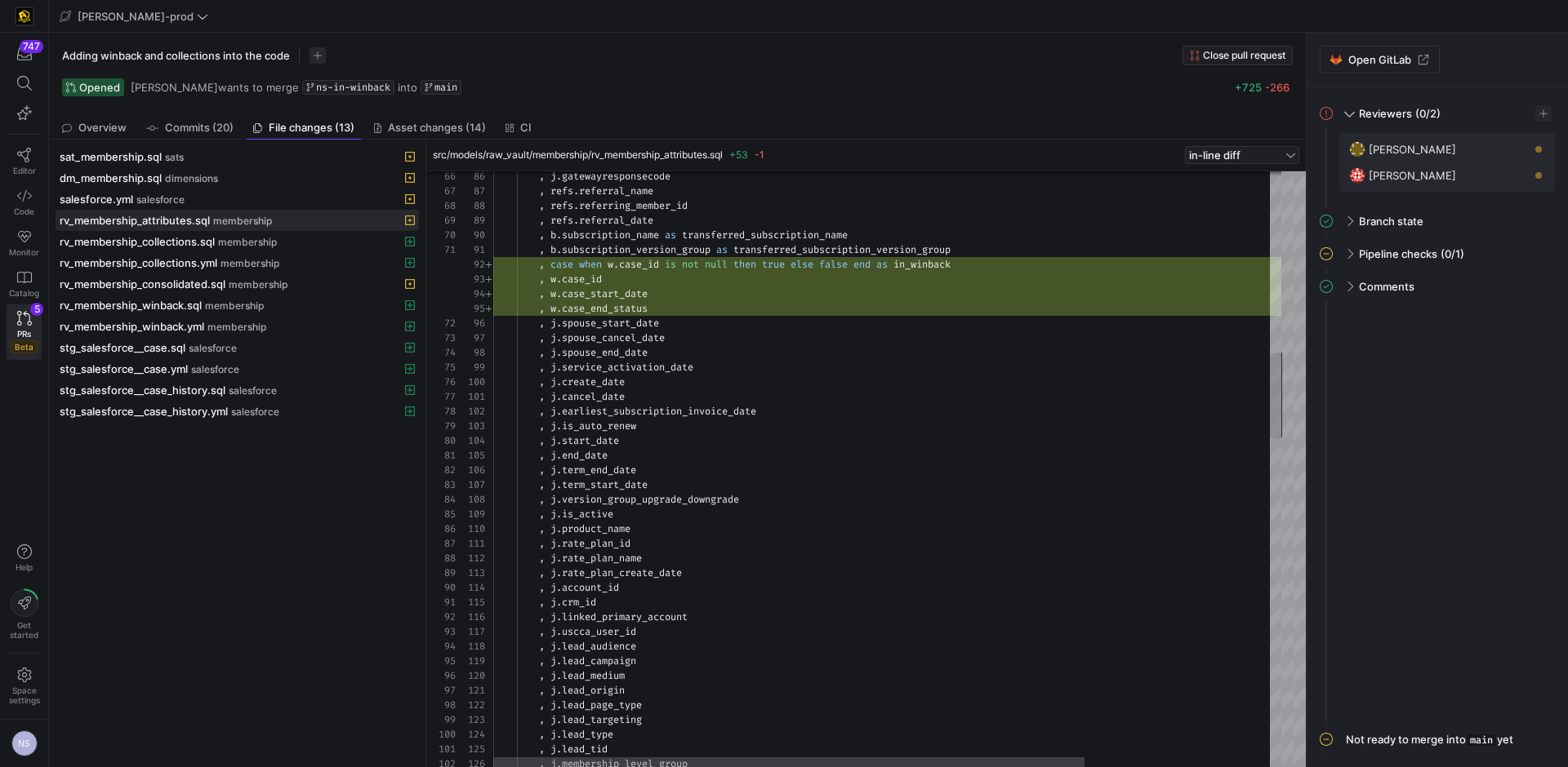
scroll to position [15, 469]
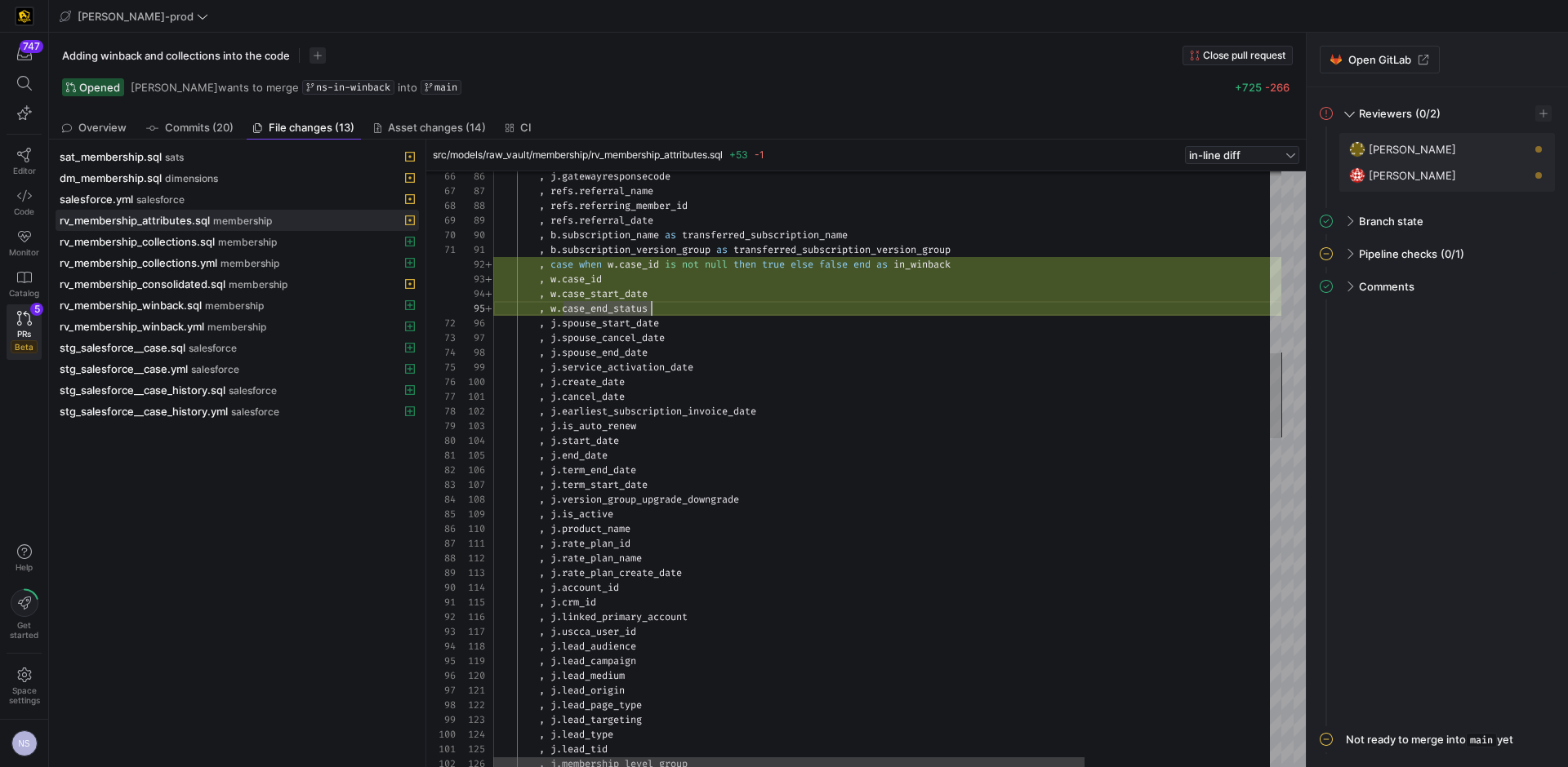
scroll to position [29, 0]
drag, startPoint x: 678, startPoint y: 308, endPoint x: 449, endPoint y: 281, distance: 230.6
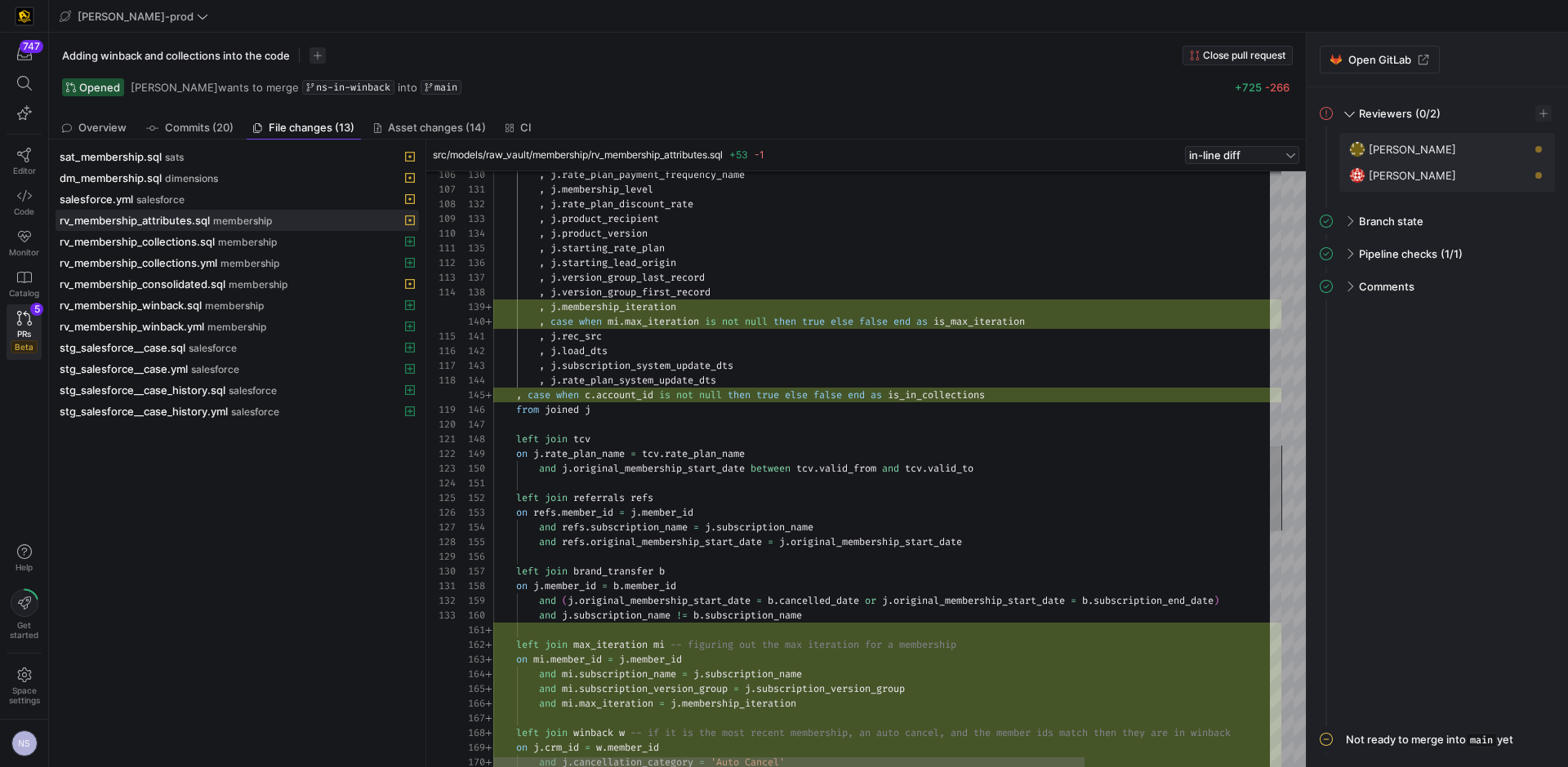
scroll to position [133, 546]
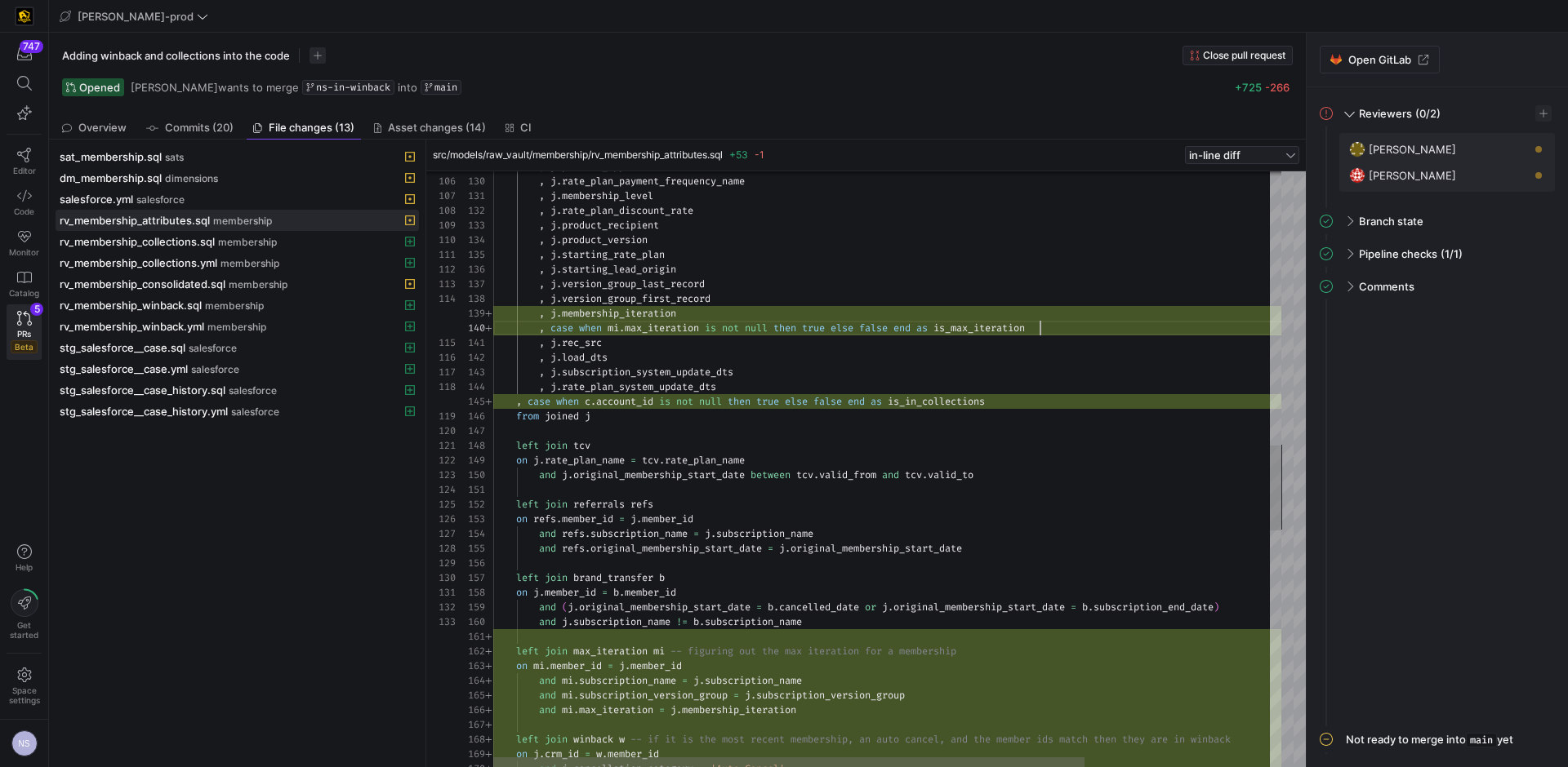
click at [1084, 320] on div ", [PERSON_NAME] rate_plan_payment_frequency_name , [PERSON_NAME] membership_lev…" at bounding box center [1010, 340] width 1034 height 4154
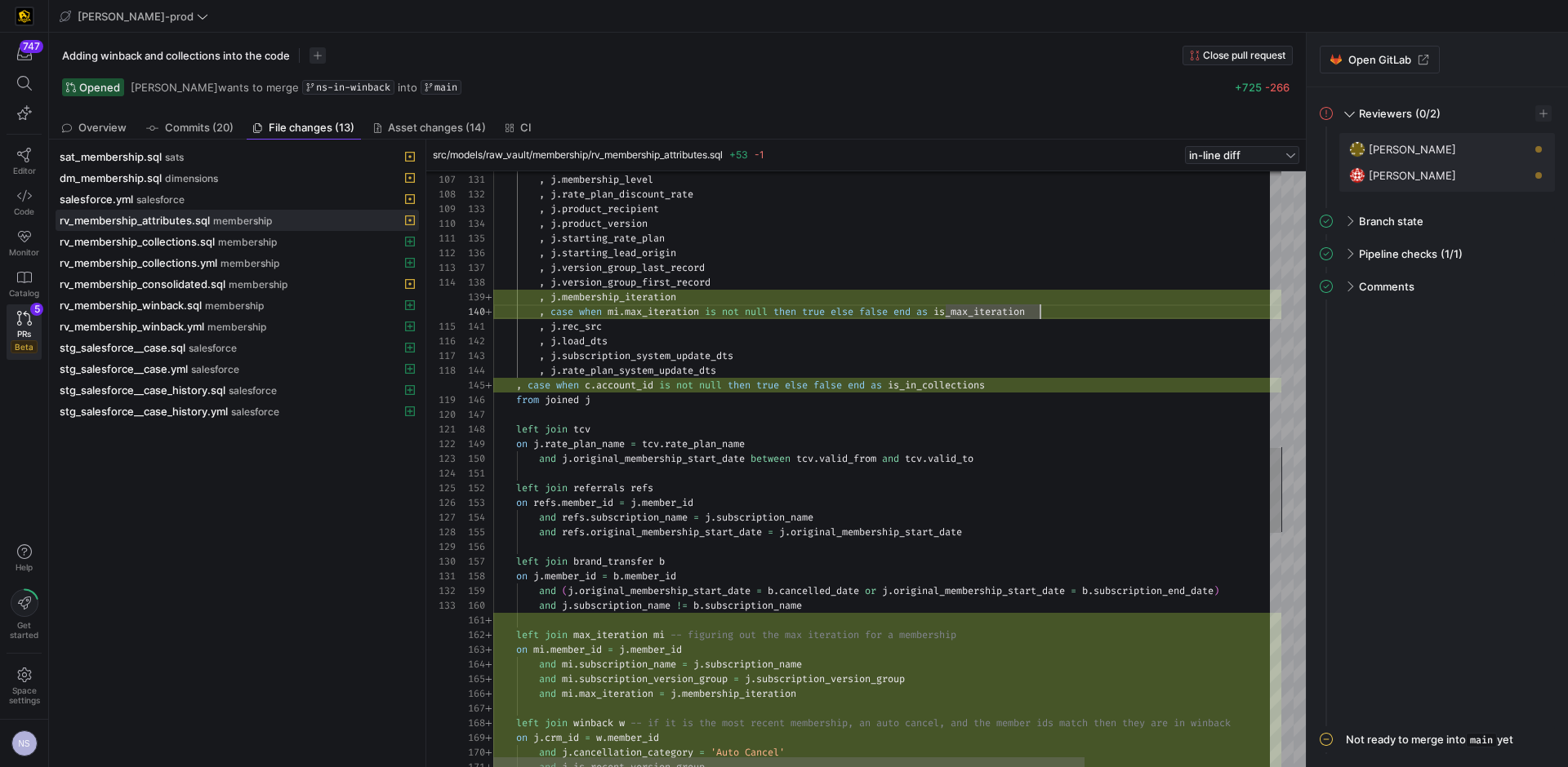
click at [1007, 312] on div ", [PERSON_NAME] rate_plan_payment_frequency_name , [PERSON_NAME] membership_lev…" at bounding box center [1010, 324] width 1034 height 4154
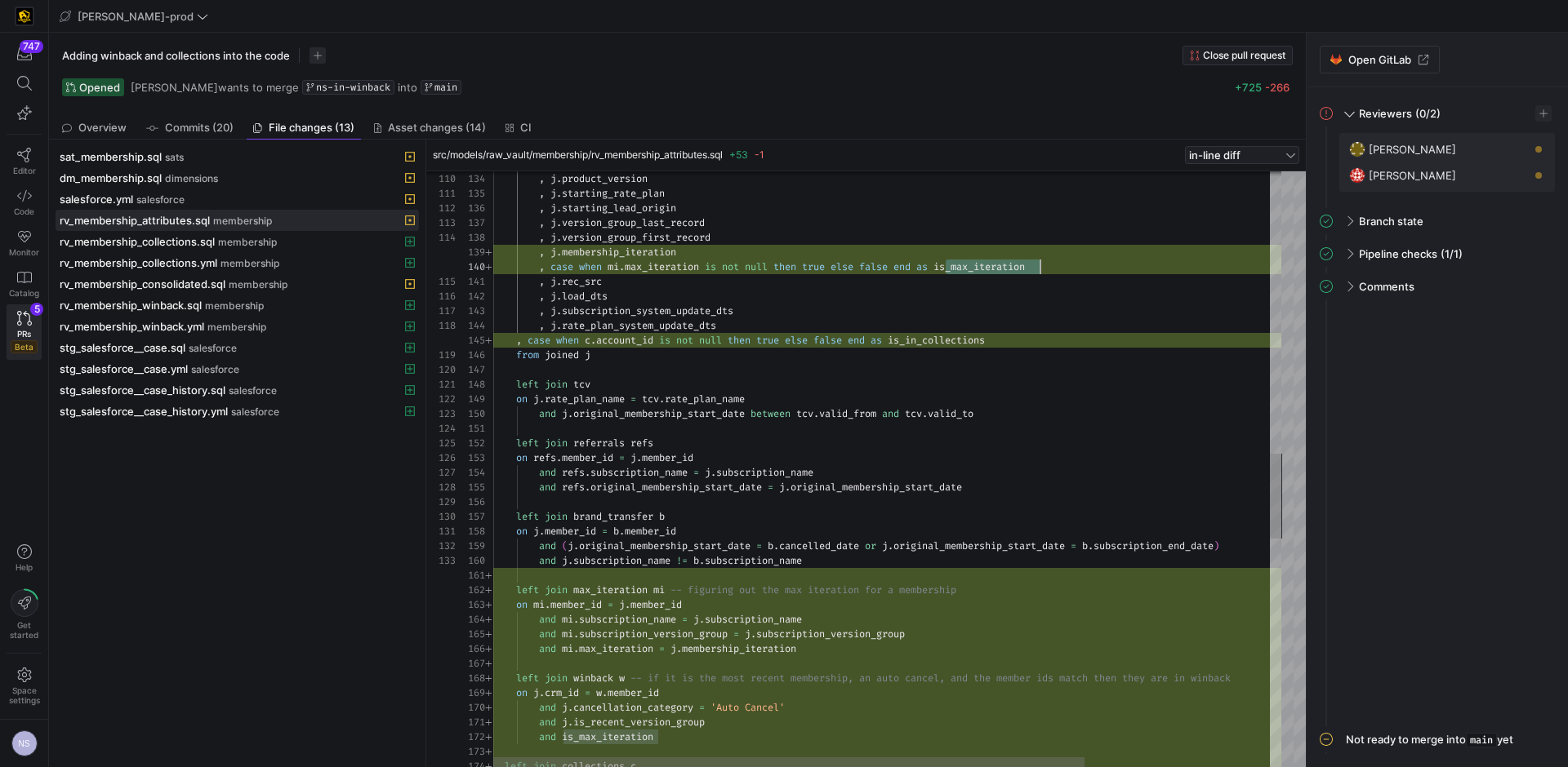
click at [644, 251] on div ", [PERSON_NAME] product_version , j . starting_rate_plan , j . starting_lead_or…" at bounding box center [1010, 279] width 1034 height 4154
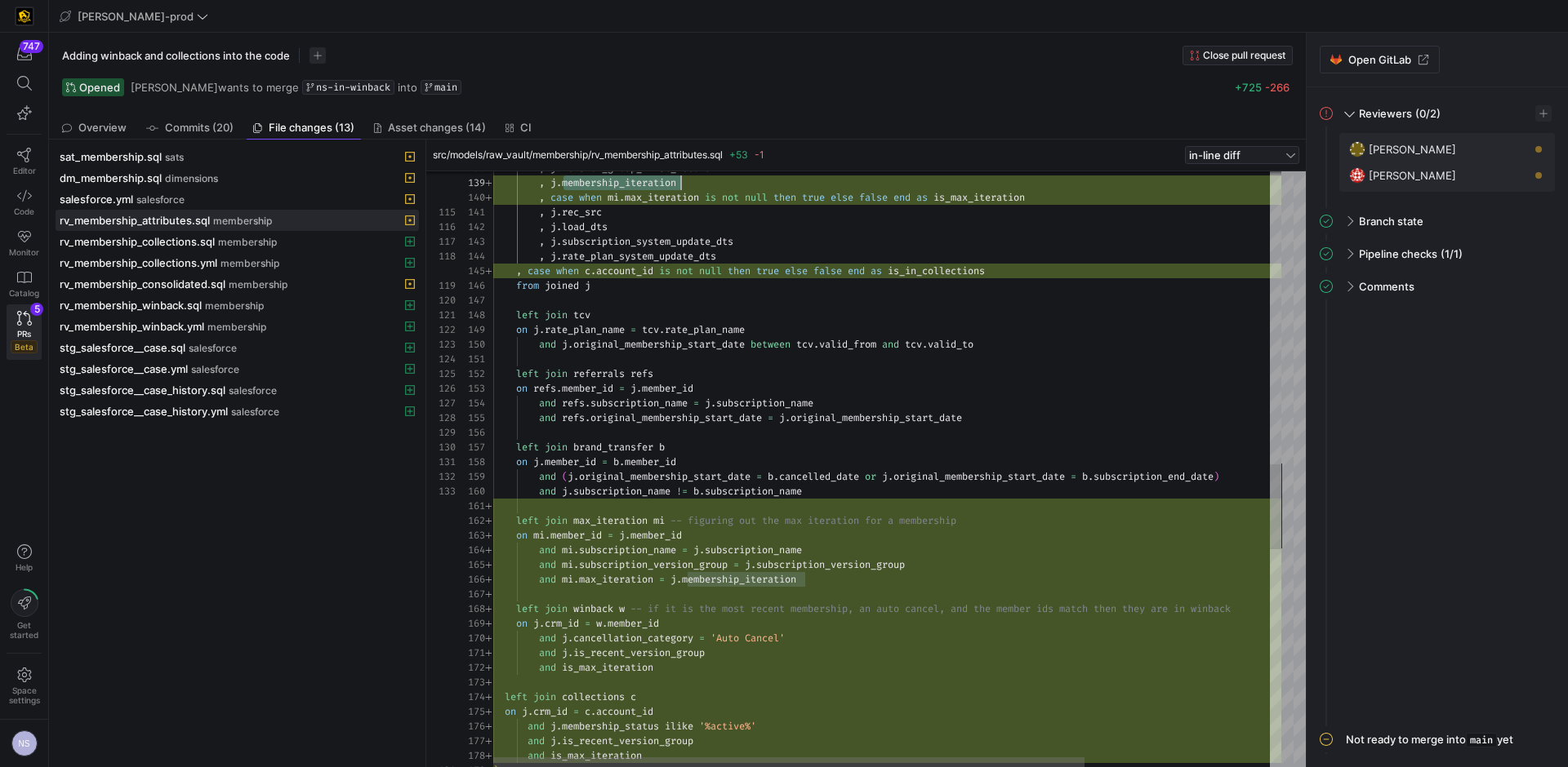
click at [961, 269] on div ", [PERSON_NAME] [PERSON_NAME] load_dts , j . subscription_system_update_dts , j…" at bounding box center [1010, 209] width 1034 height 4154
click at [1025, 269] on div ", [PERSON_NAME] [PERSON_NAME] load_dts , j . subscription_system_update_dts , j…" at bounding box center [1010, 209] width 1034 height 4154
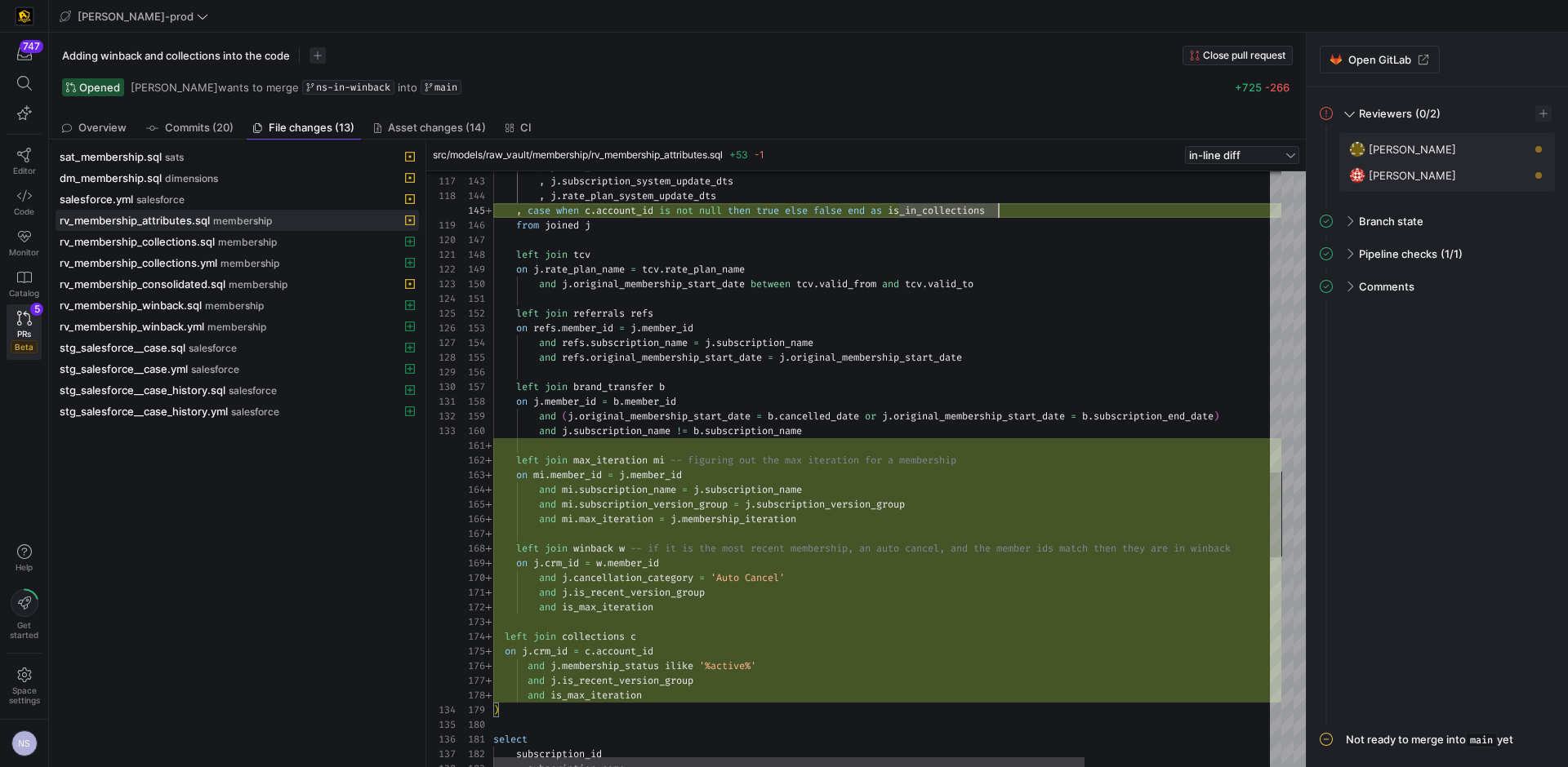
scroll to position [73, 312]
click at [804, 521] on div ", [PERSON_NAME] load_dts , j . subscription_system_update_dts , j . rate_plan_s…" at bounding box center [1010, 149] width 1034 height 4154
click at [829, 524] on div ", [PERSON_NAME] load_dts , j . subscription_system_update_dts , j . rate_plan_s…" at bounding box center [1010, 149] width 1034 height 4154
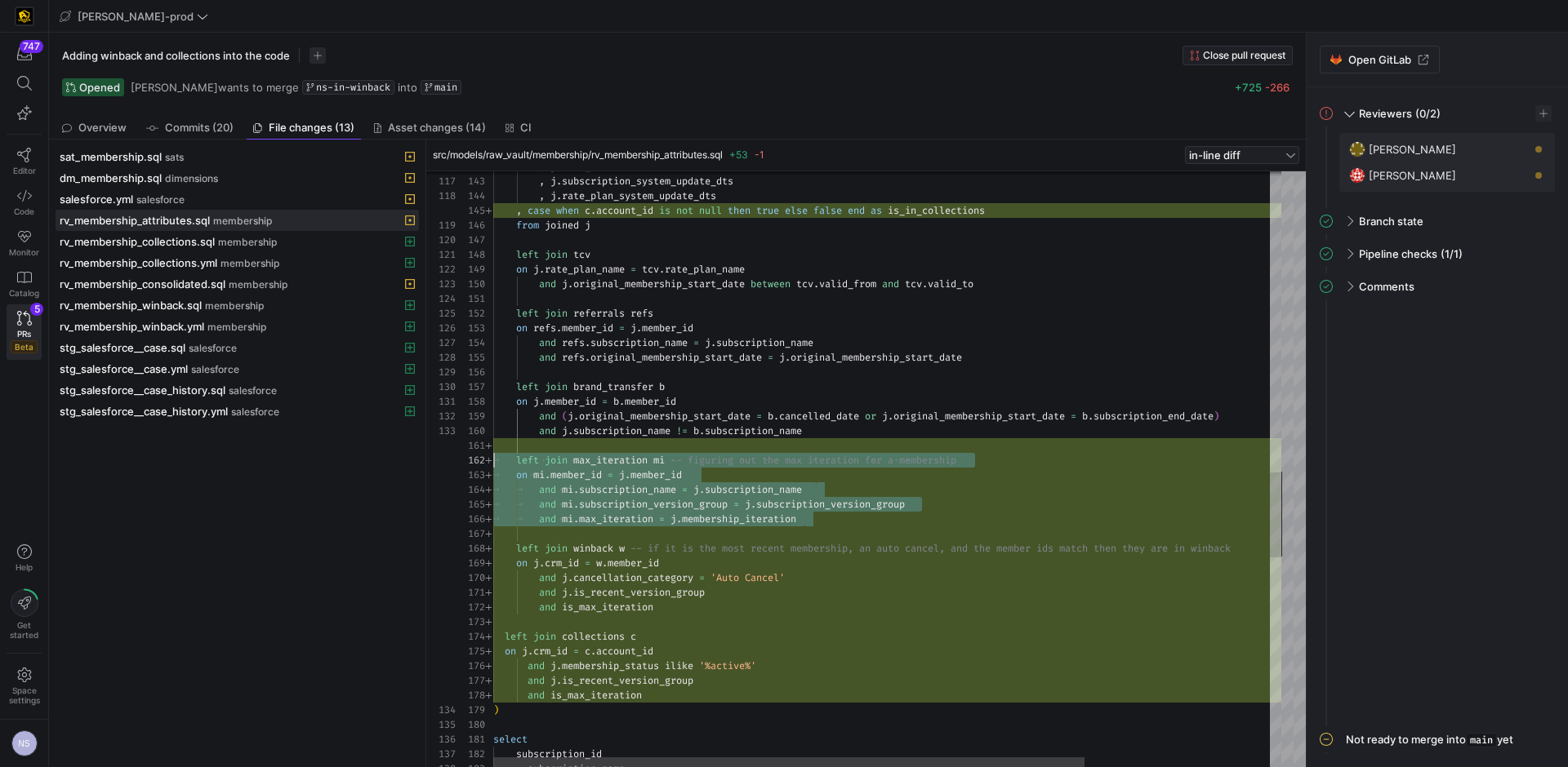
scroll to position [15, 0]
drag, startPoint x: 830, startPoint y: 523, endPoint x: 432, endPoint y: 458, distance: 403.3
click at [493, 458] on div ", [PERSON_NAME] load_dts , j . subscription_system_update_dts , j . rate_plan_s…" at bounding box center [1010, 149] width 1034 height 4154
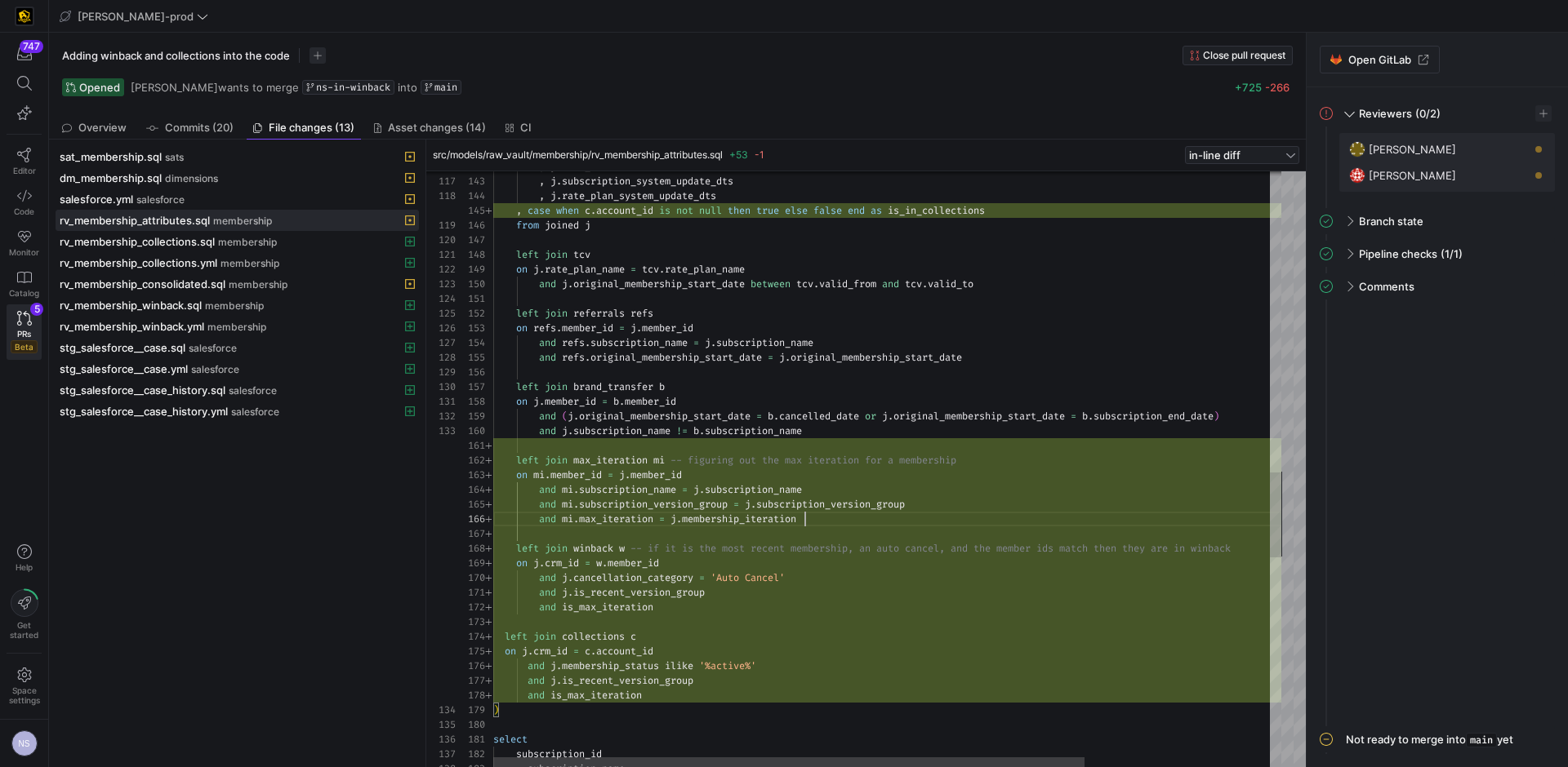
click at [886, 512] on div ", [PERSON_NAME] load_dts , j . subscription_system_update_dts , j . rate_plan_s…" at bounding box center [1010, 149] width 1034 height 4154
click at [609, 606] on div ", [PERSON_NAME] load_dts , j . subscription_system_update_dts , j . rate_plan_s…" at bounding box center [1008, 149] width 1034 height 4154
click at [862, 574] on div ", [PERSON_NAME] load_dts , j . subscription_system_update_dts , j . rate_plan_s…" at bounding box center [1008, 149] width 1034 height 4154
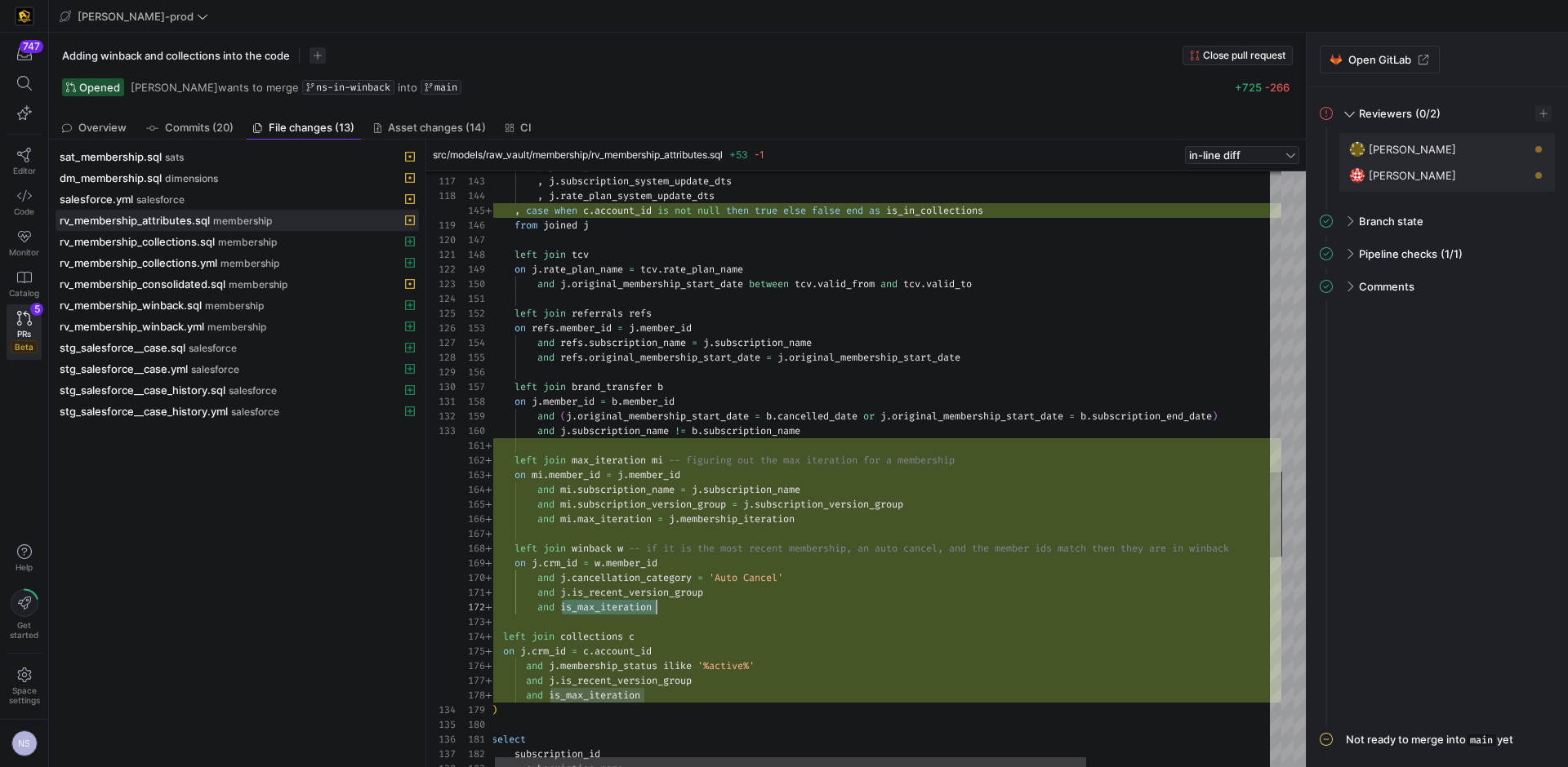
scroll to position [133, 300]
type textarea "and [PERSON_NAME][DOMAIN_NAME]_recent_version_group and is_max_iteration left j…"
click at [782, 596] on div ", [PERSON_NAME] load_dts , j . subscription_system_update_dts , j . rate_plan_s…" at bounding box center [1008, 149] width 1034 height 4154
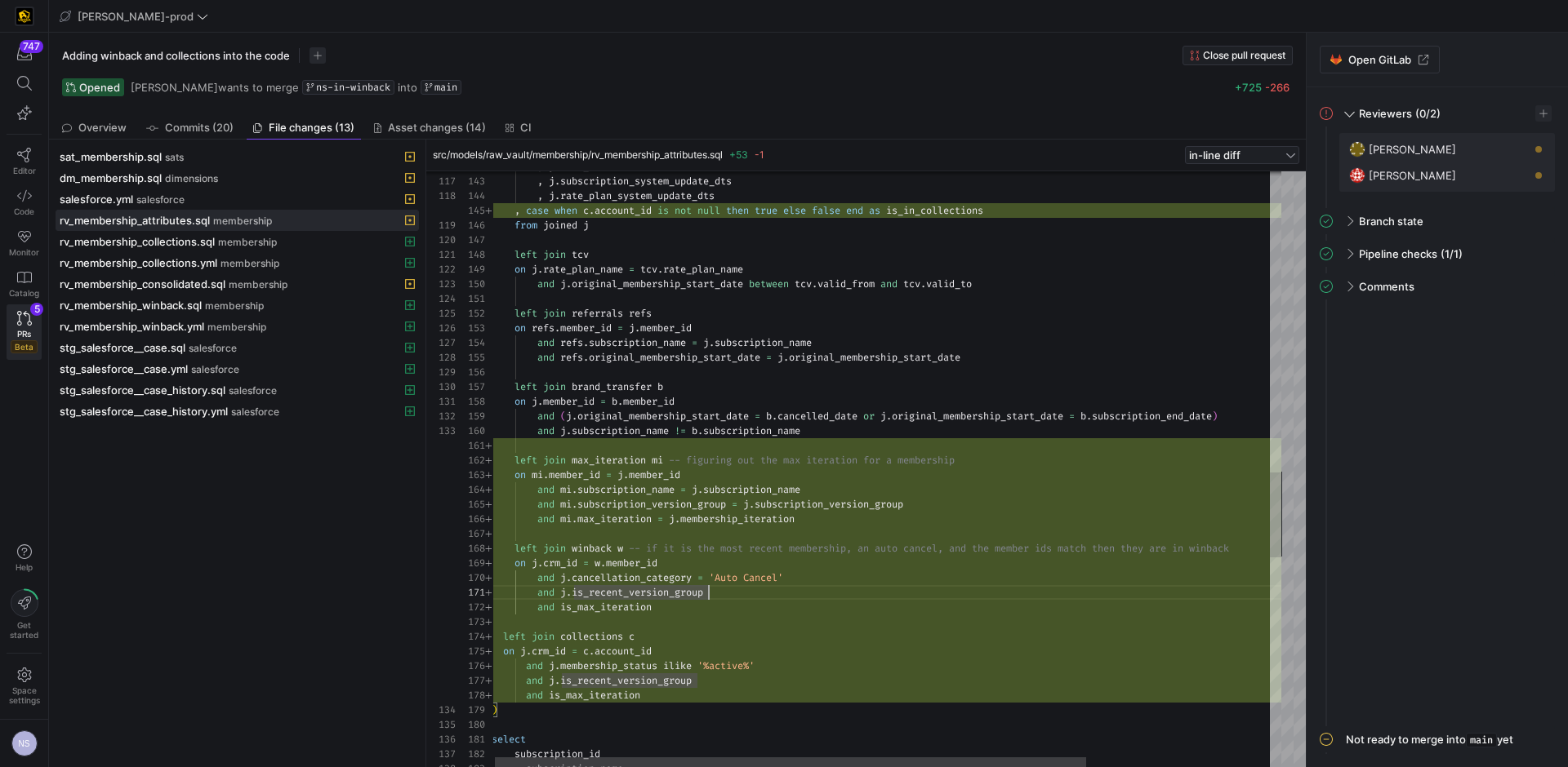
click at [704, 603] on div ", [PERSON_NAME] load_dts , j . subscription_system_update_dts , j . rate_plan_s…" at bounding box center [1008, 149] width 1034 height 4154
click at [746, 593] on div ", [PERSON_NAME] load_dts , j . subscription_system_update_dts , j . rate_plan_s…" at bounding box center [1008, 149] width 1034 height 4154
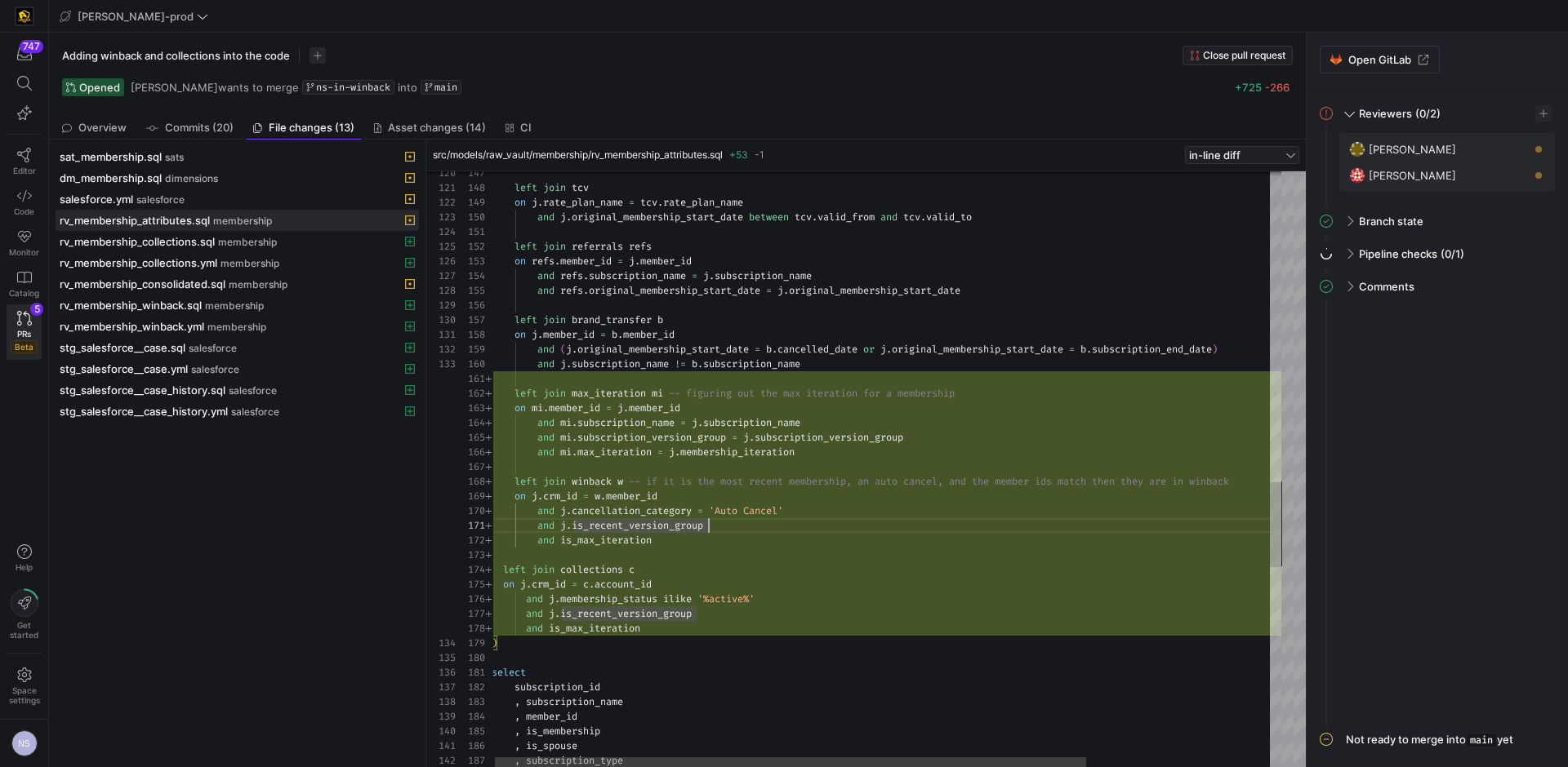
scroll to position [59, 165]
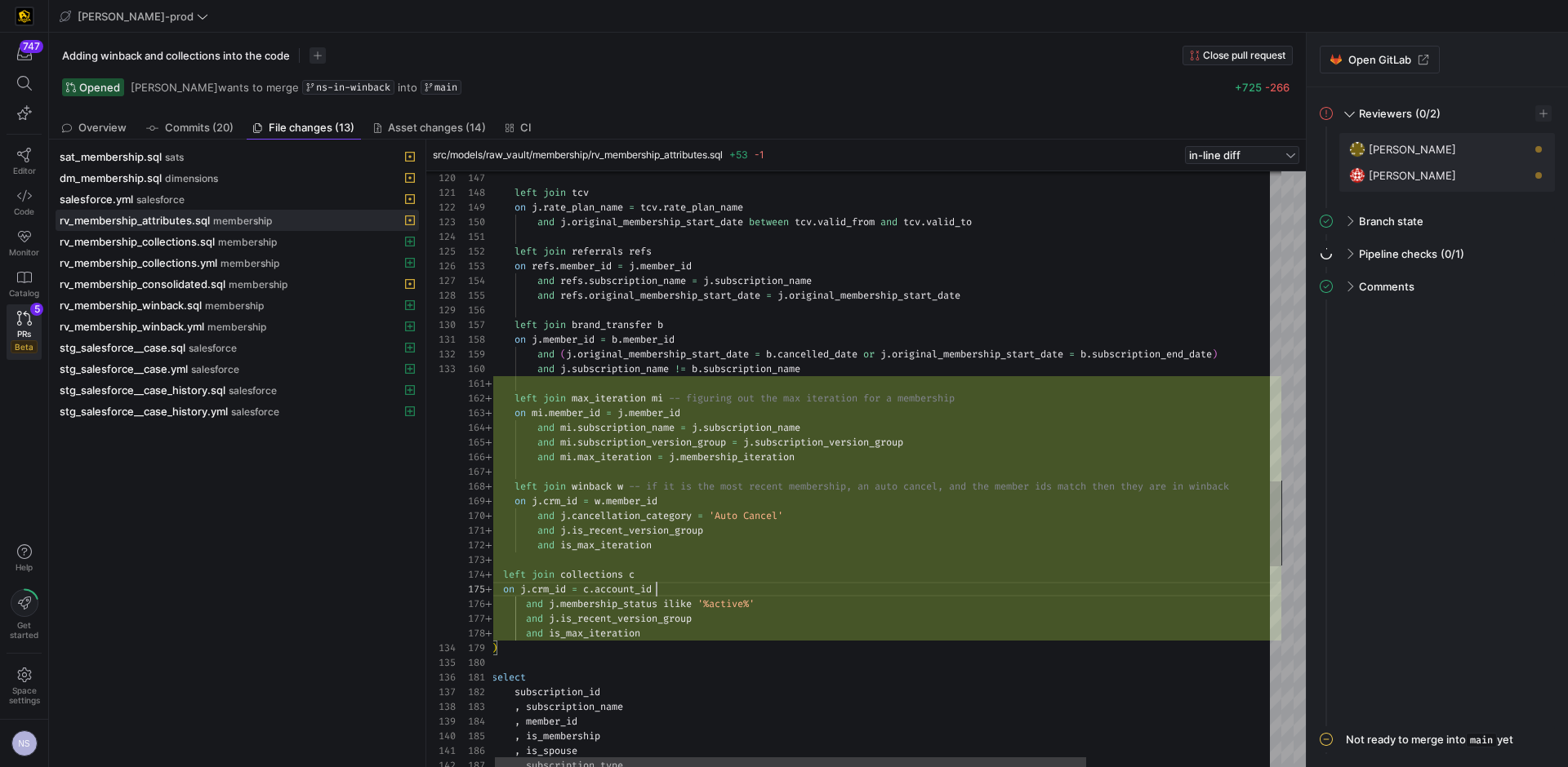
click at [728, 586] on div "left join tcv on j . rate_plan_name = tcv . rate_plan_name and [PERSON_NAME] or…" at bounding box center [1008, 87] width 1034 height 4154
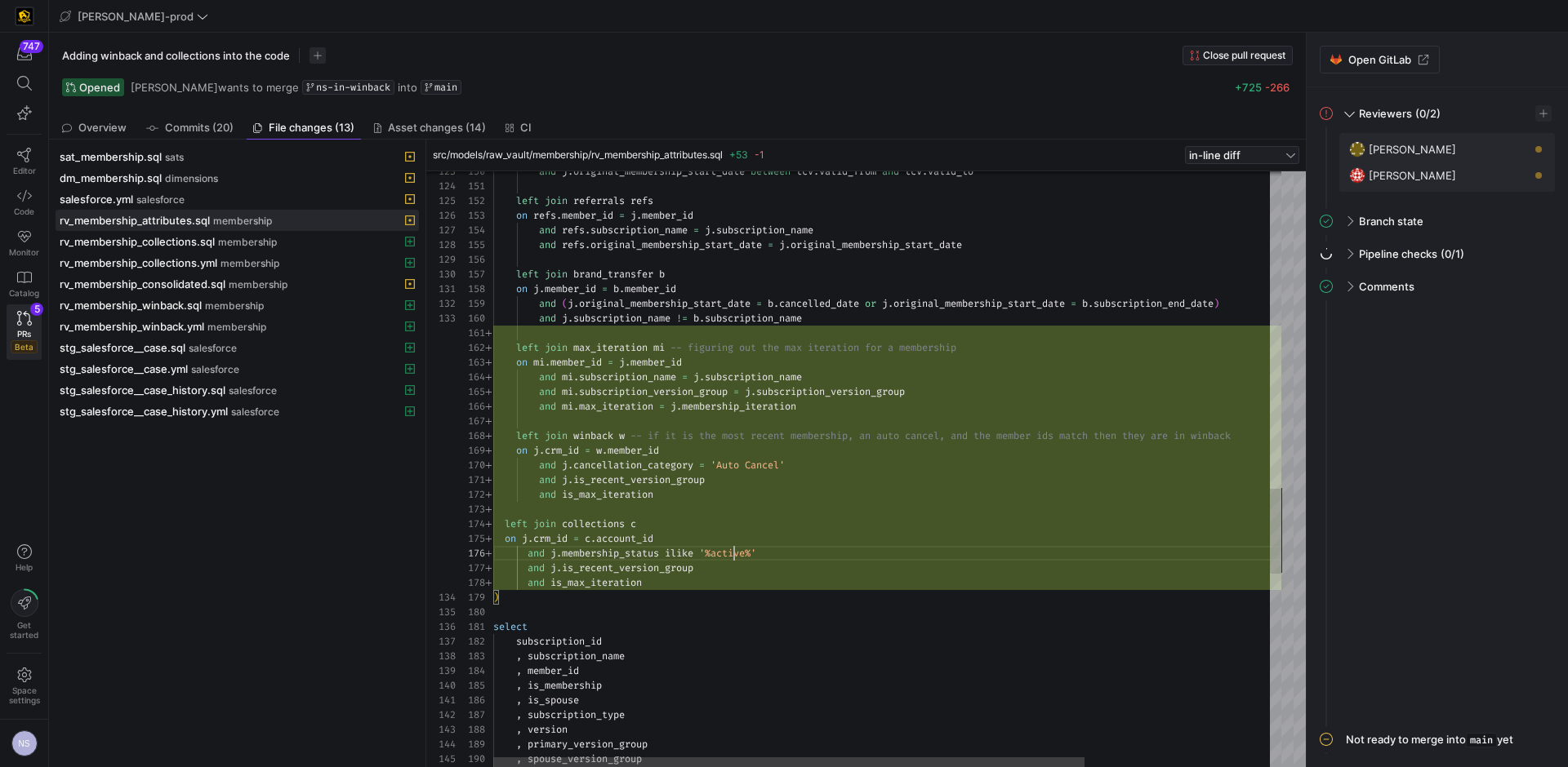
click at [735, 555] on div "and [PERSON_NAME] original_membership_start_date between tcv . valid_from and t…" at bounding box center [1010, 36] width 1034 height 4154
click at [809, 552] on div "and [PERSON_NAME] original_membership_start_date between tcv . valid_from and t…" at bounding box center [1010, 36] width 1034 height 4154
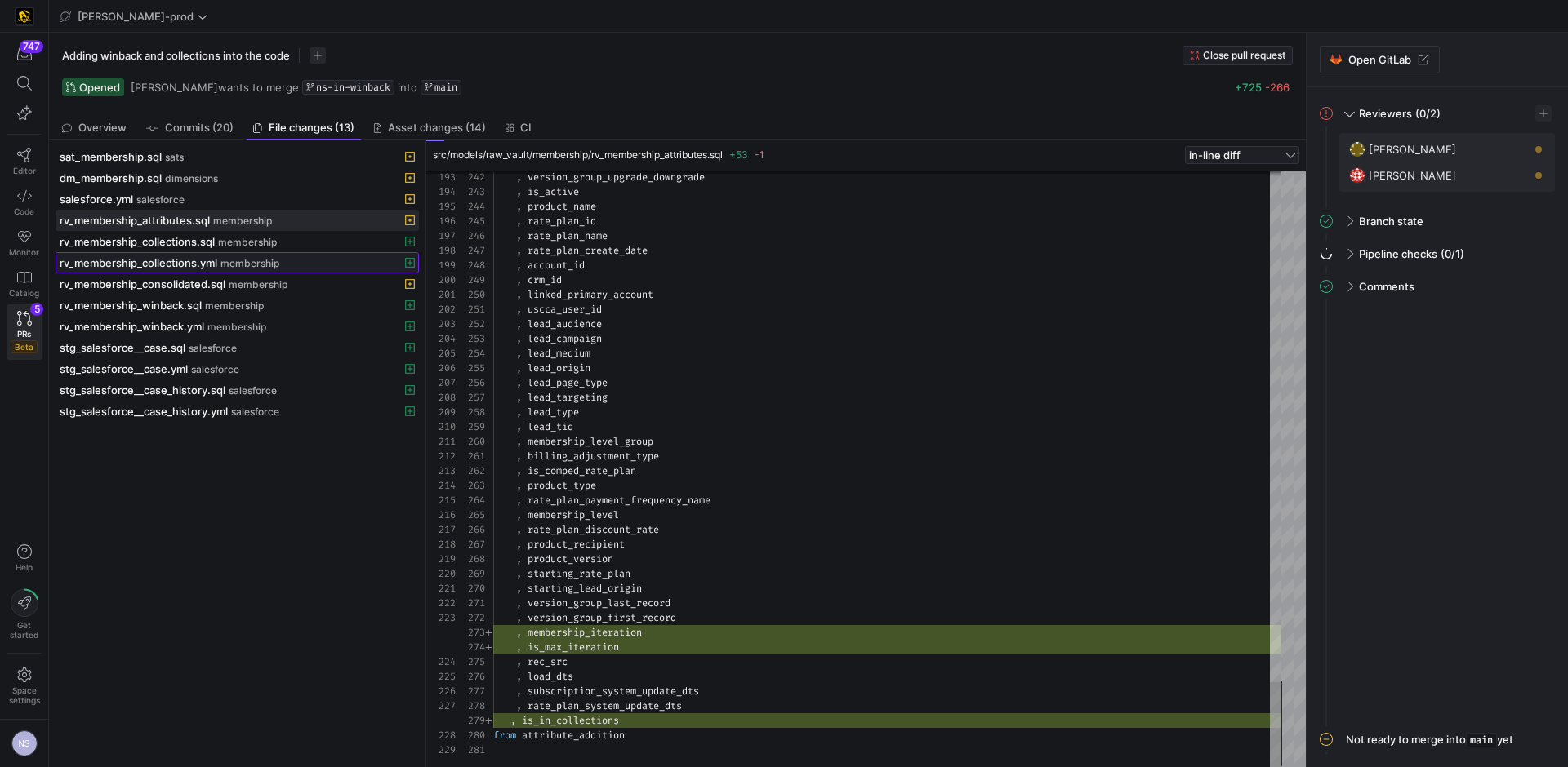
click at [213, 271] on span at bounding box center [237, 263] width 362 height 20
click at [211, 277] on span "rv_membership_consolidated.sql" at bounding box center [142, 283] width 166 height 13
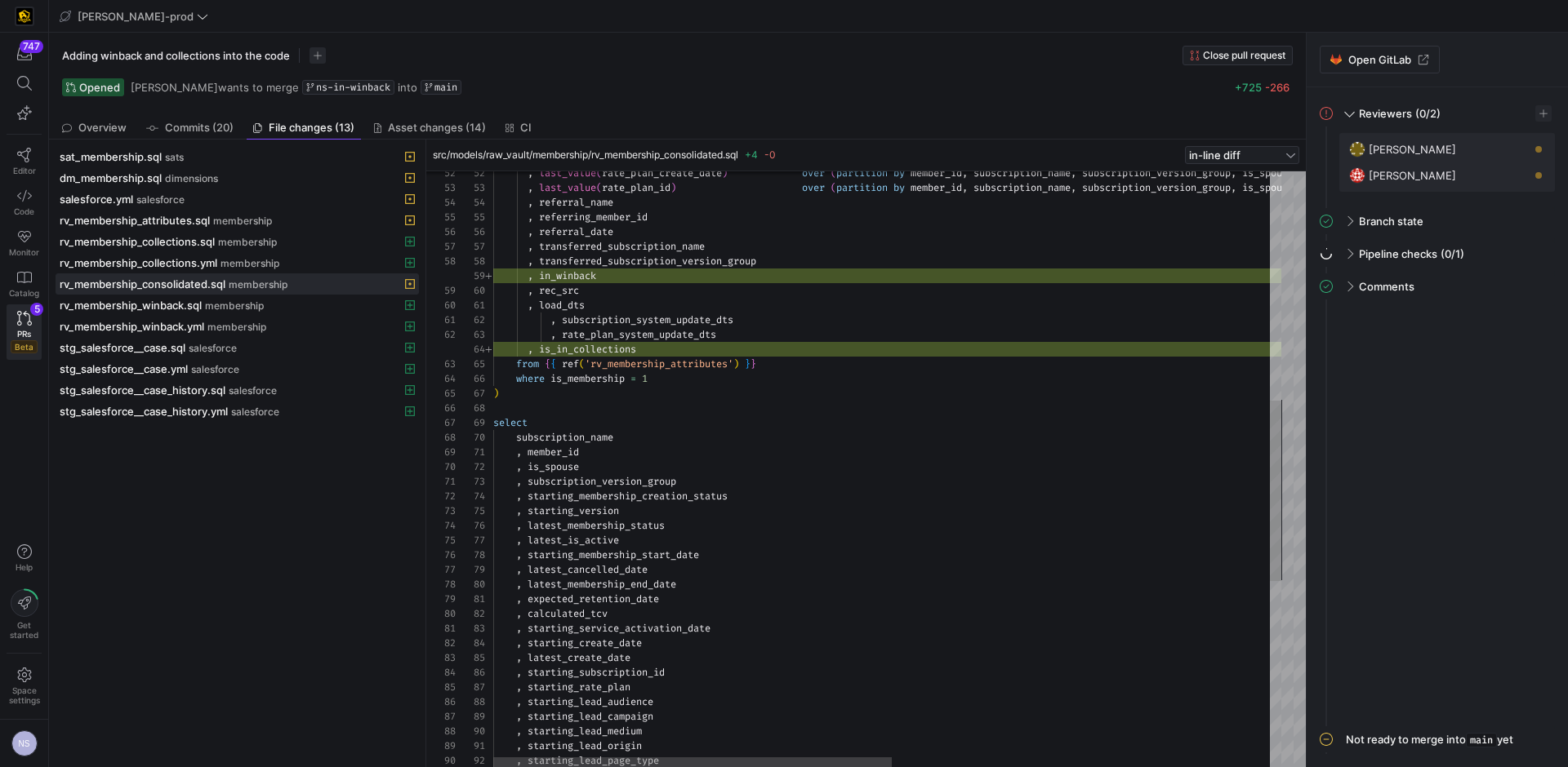
scroll to position [102, 106]
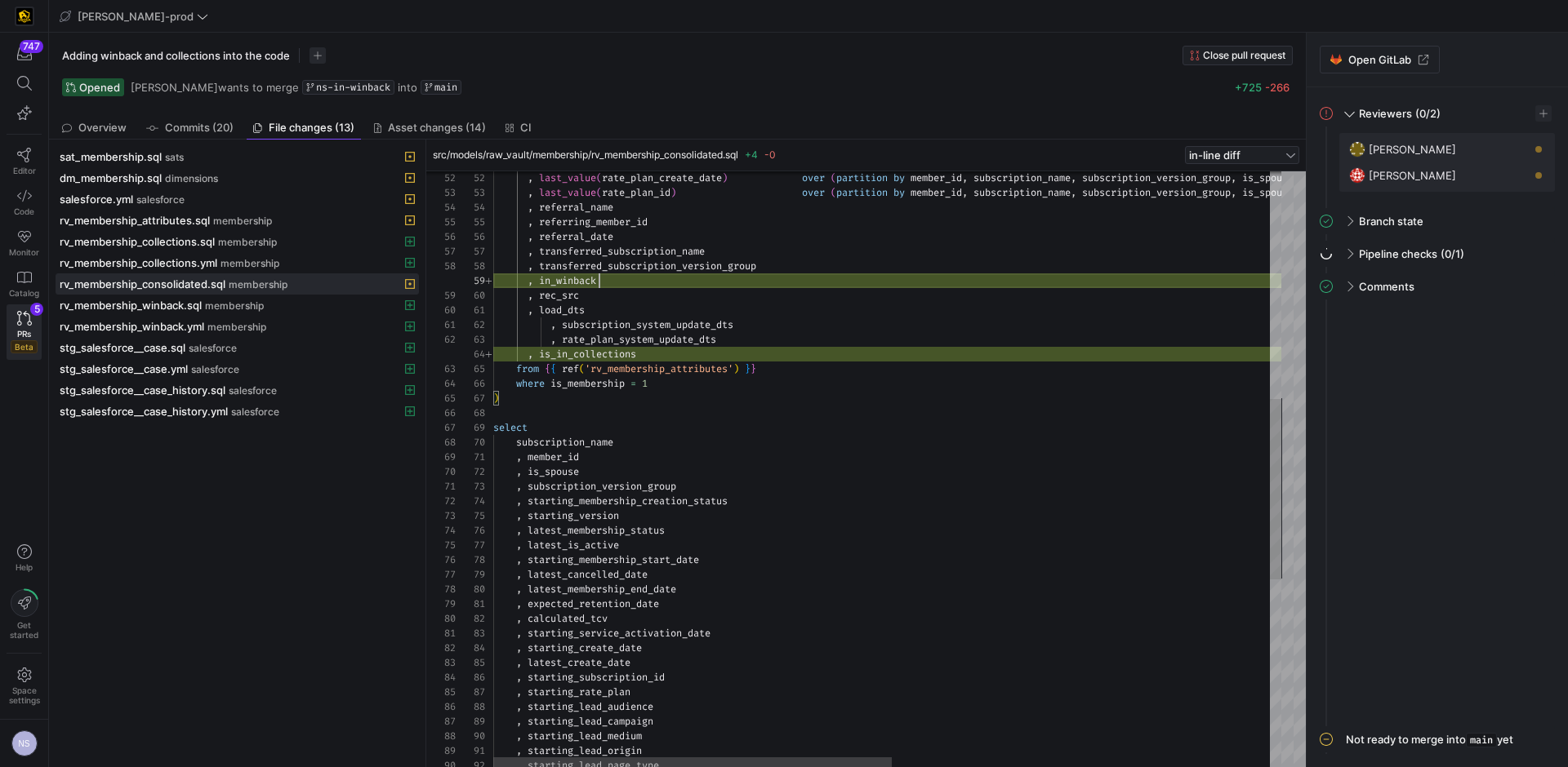
click at [802, 274] on div ", load_dts , subscription_system_update_dts , rate_plan_system_update_dts , is_…" at bounding box center [1260, 404] width 1534 height 1964
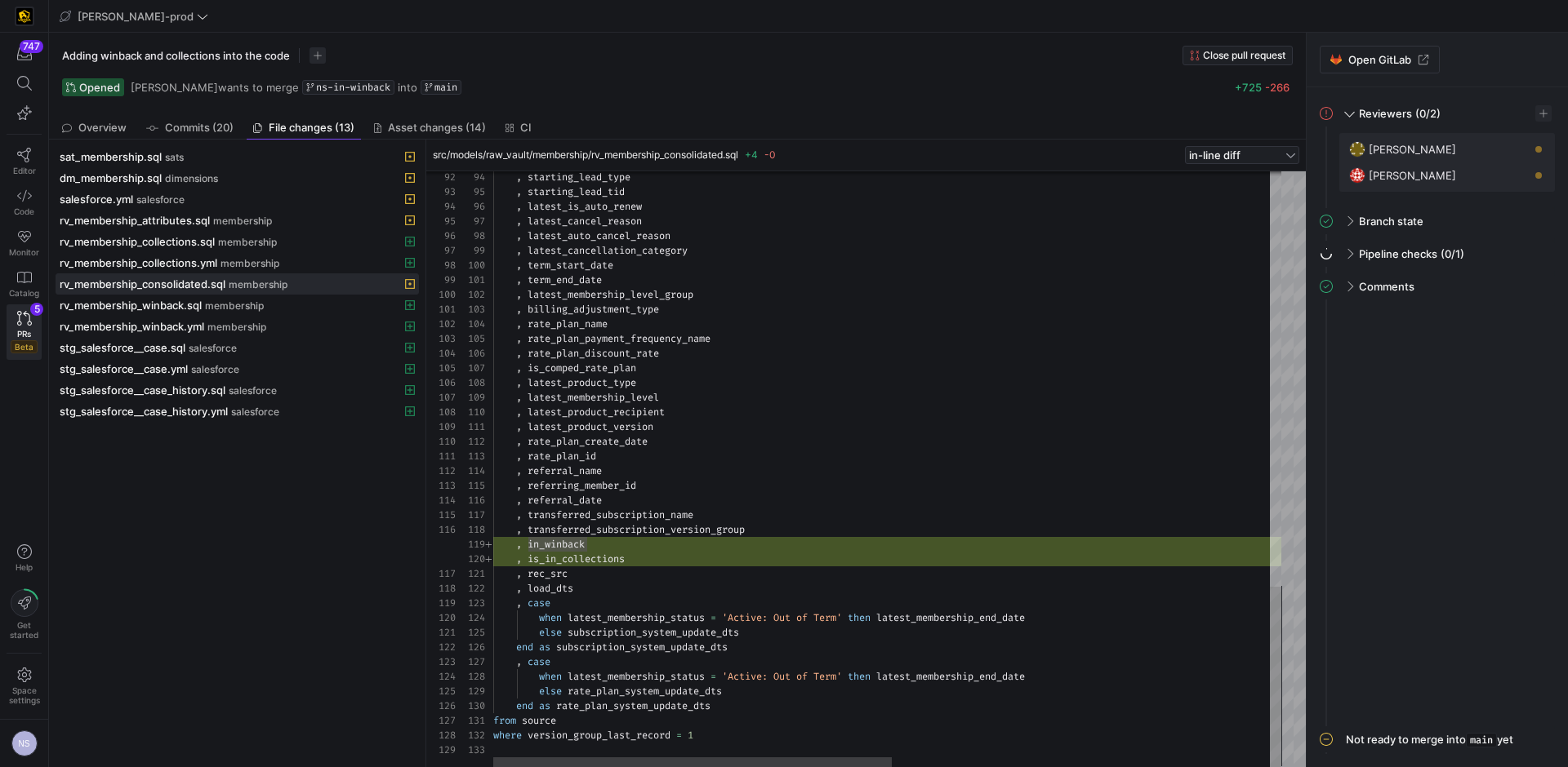
type textarea ", rec_src , load_dts , case when latest_membership_status = 'Active: Out of Ter…"
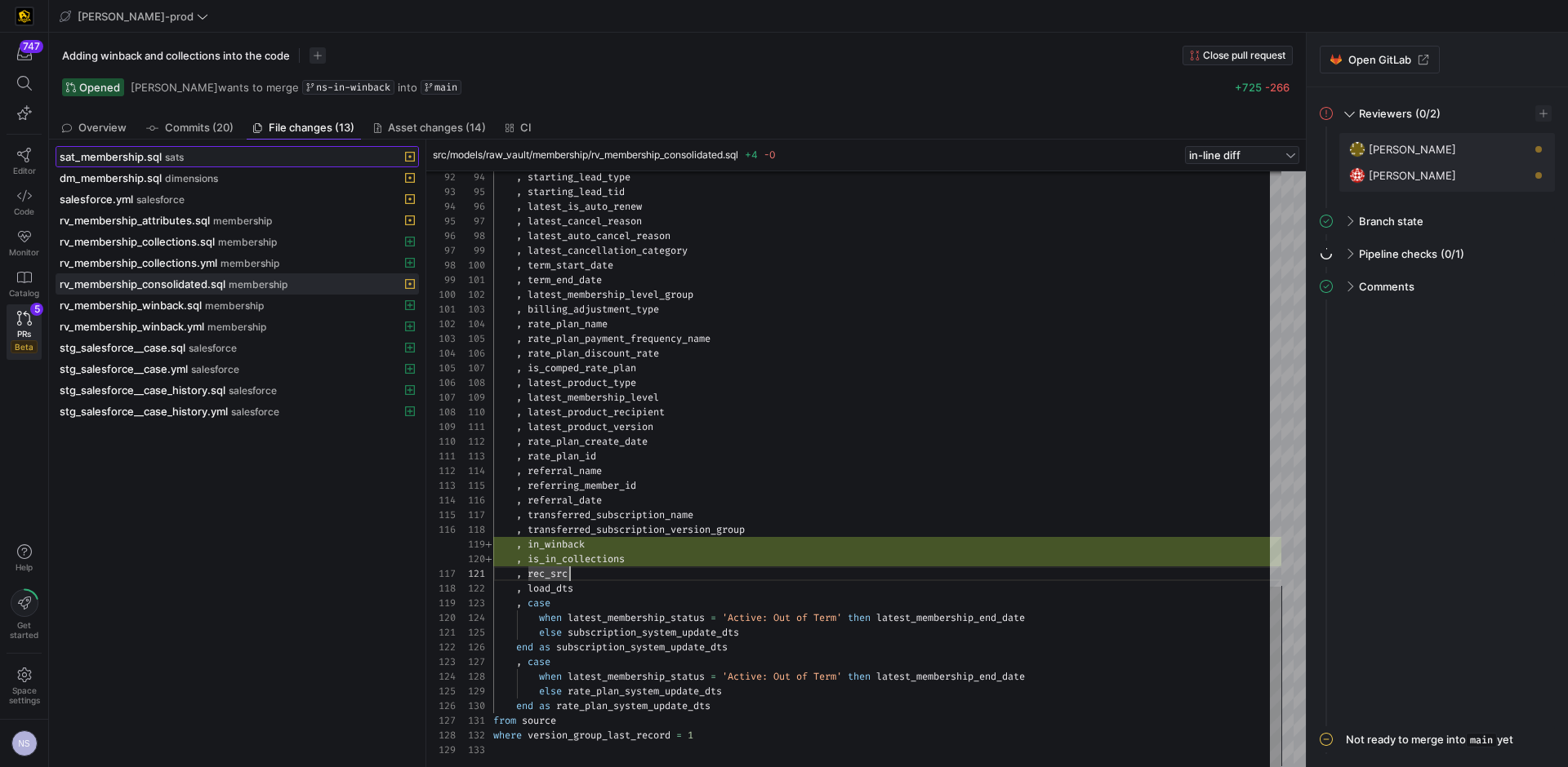
click at [151, 162] on span "sat_membership.sql" at bounding box center [110, 157] width 102 height 13
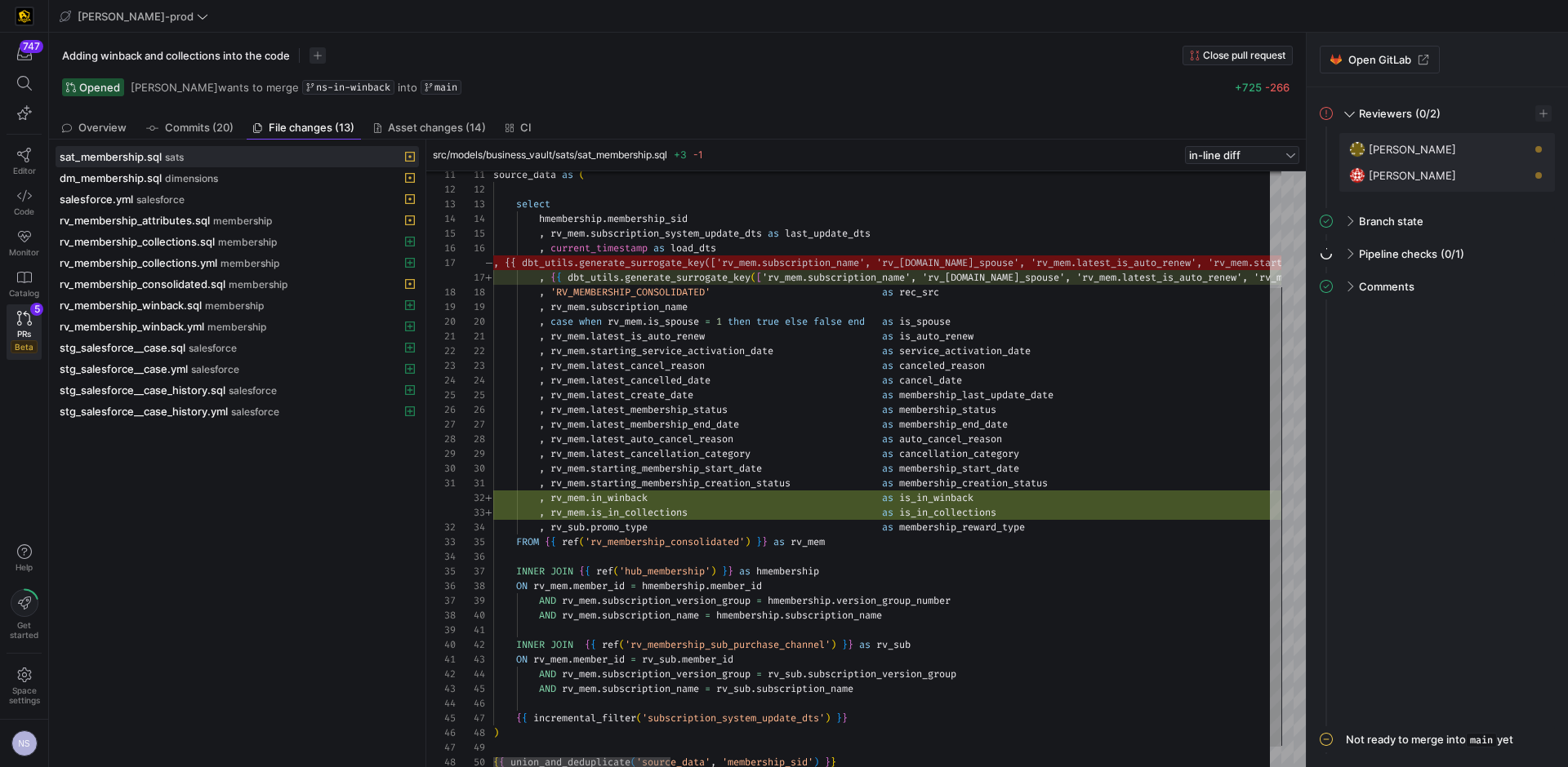
type textarea ", rv_mem.starting_membership_creation_status as membership_creation_status , rv…"
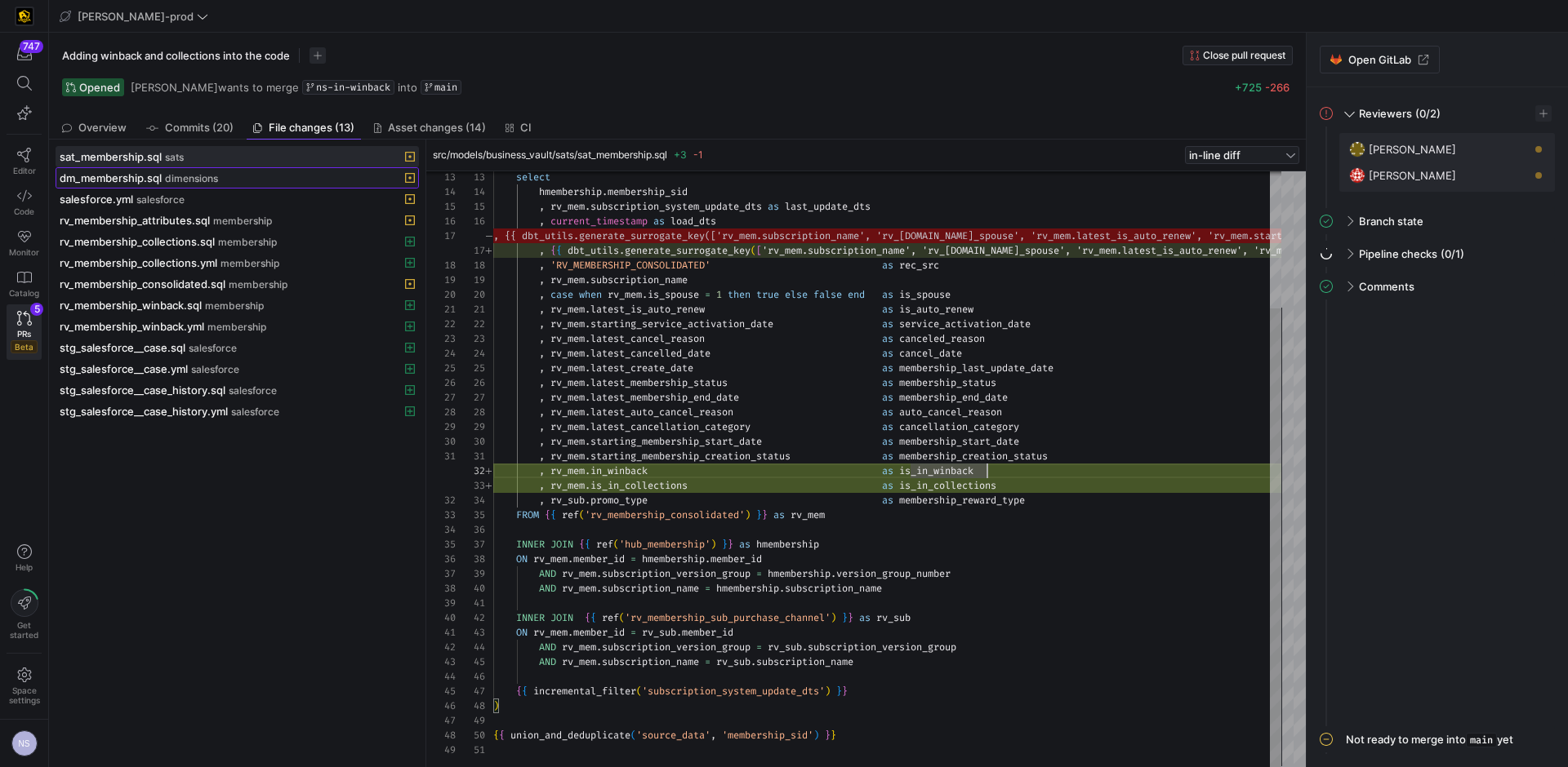
click at [166, 171] on div "dm_membership.sql dimensions" at bounding box center [219, 177] width 319 height 13
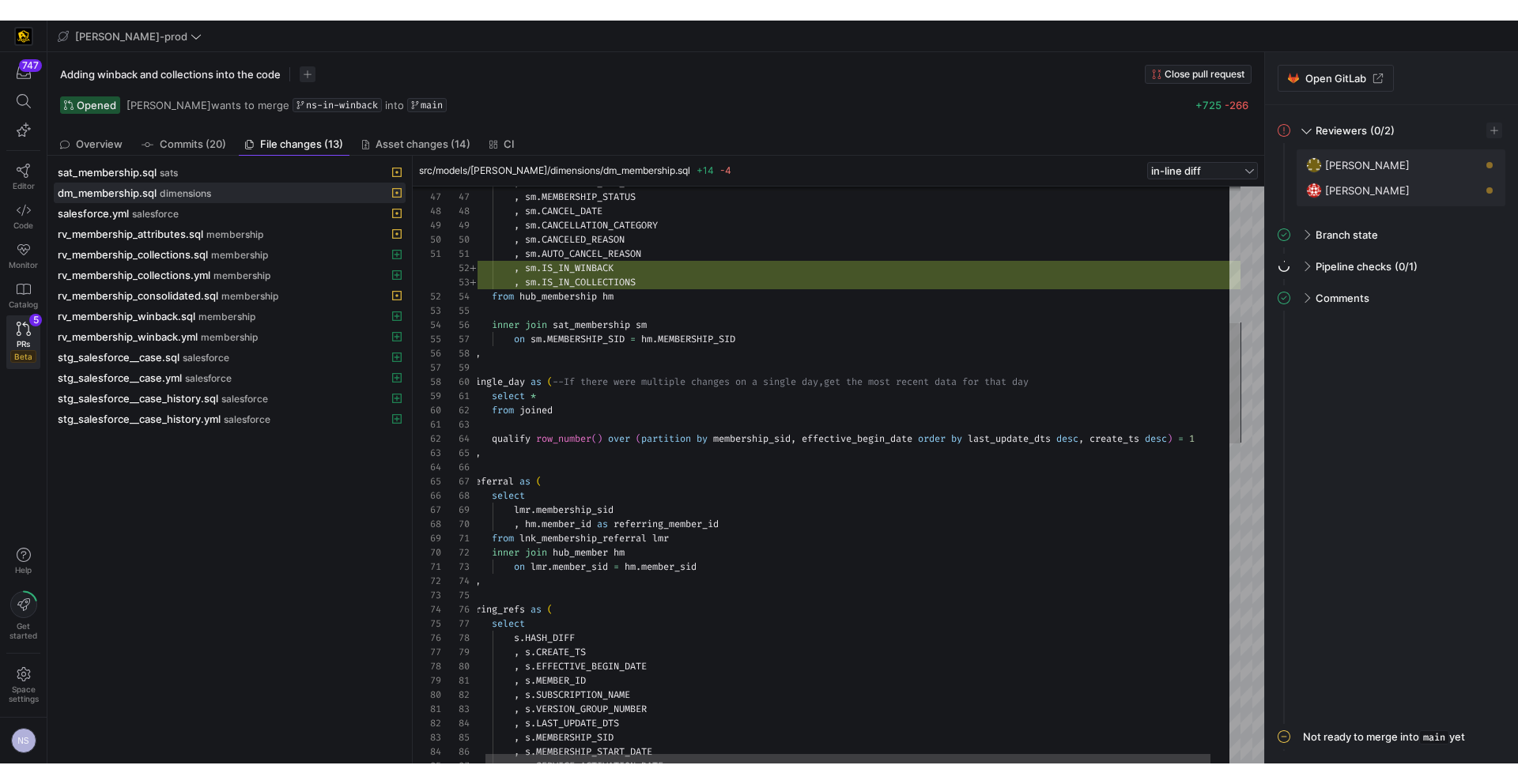
scroll to position [14, 148]
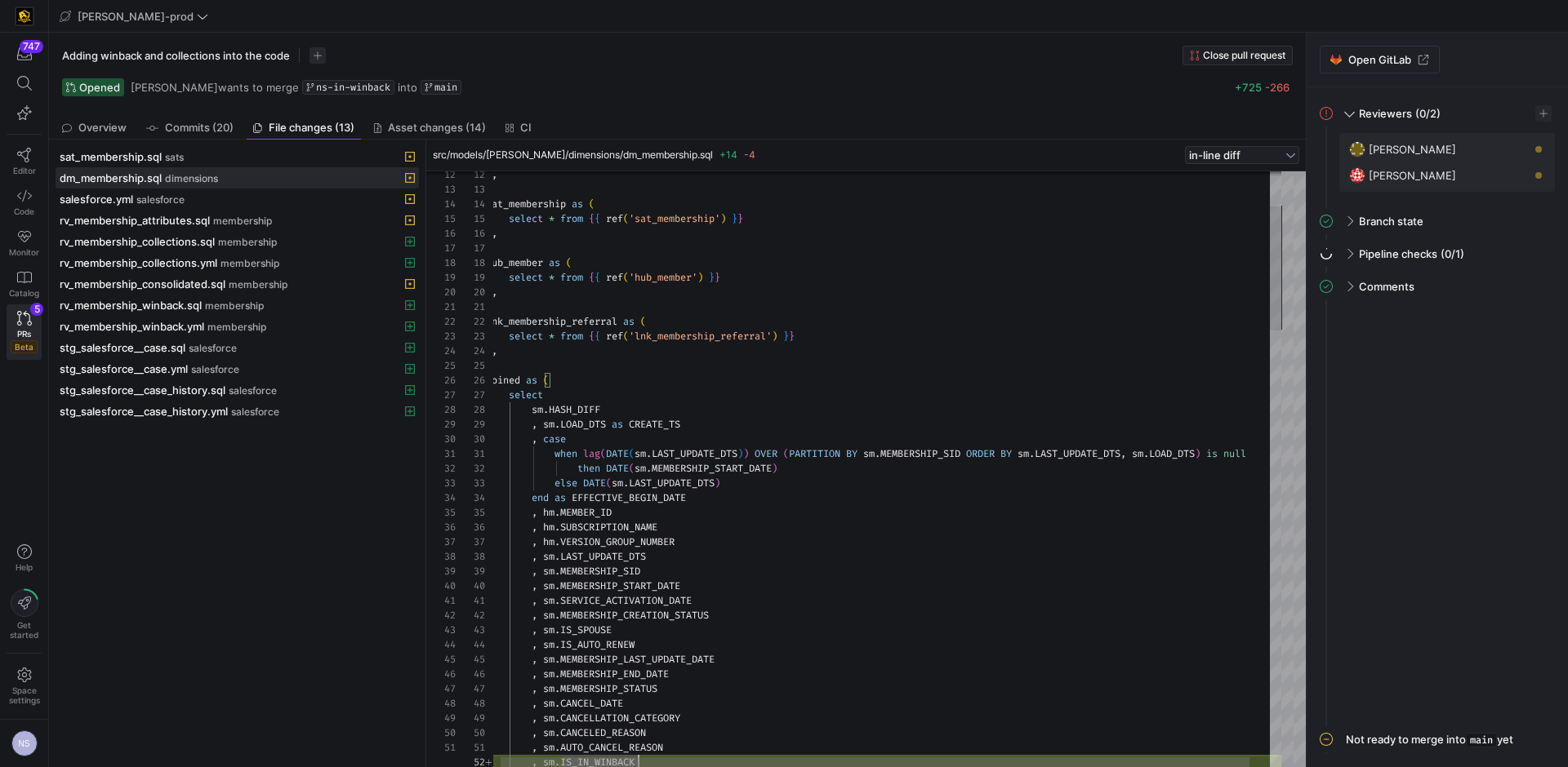
type textarea "select * from {{ ref('hub_membership') }} ), sat_membership as ( select * from …"
